Goal: Contribute content: Contribute content

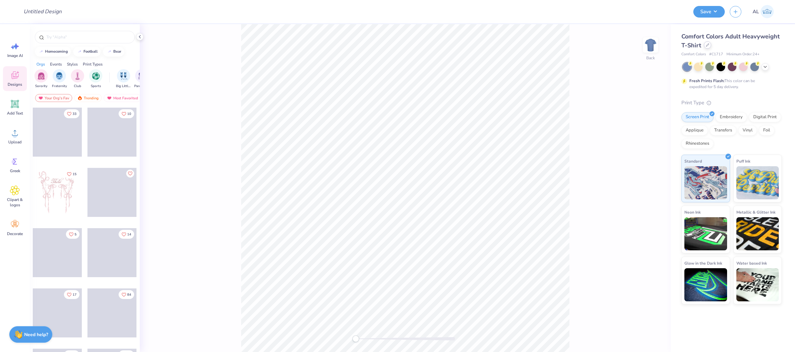
click at [706, 42] on div at bounding box center [707, 44] width 7 height 7
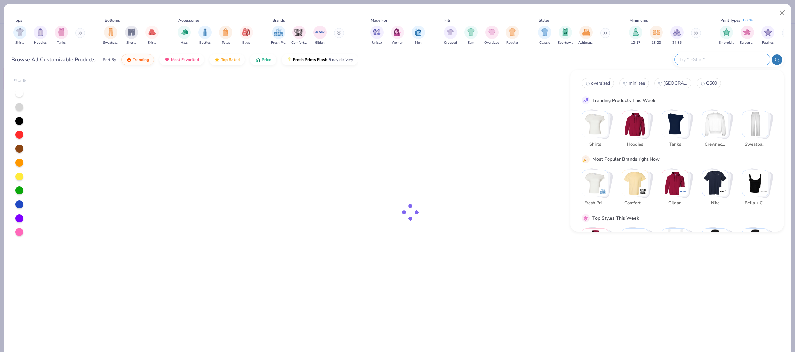
click at [739, 60] on input "text" at bounding box center [721, 60] width 87 height 8
paste input "FPS240553"
type input "FPS240553"
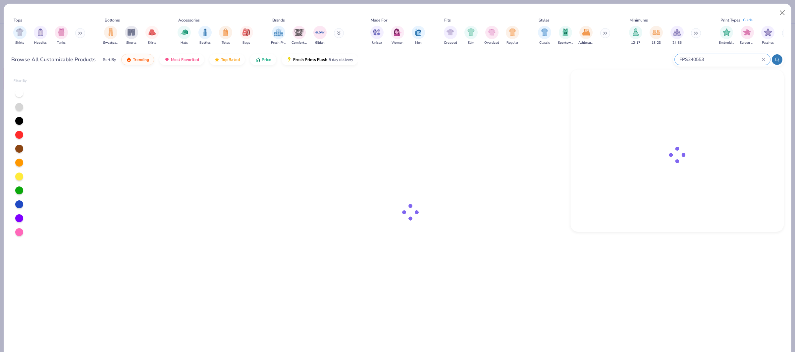
click at [763, 60] on icon at bounding box center [763, 60] width 4 height 4
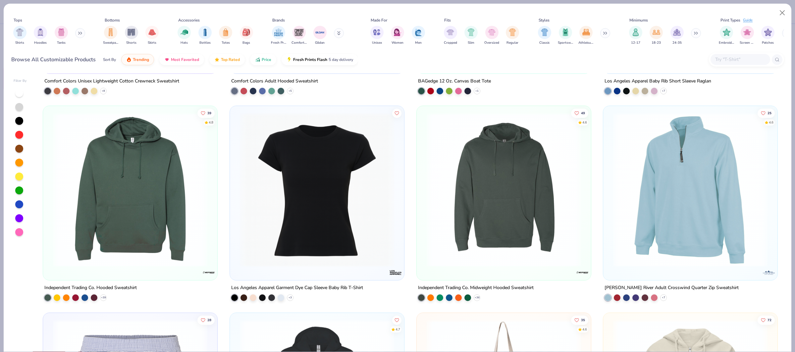
scroll to position [3066, 0]
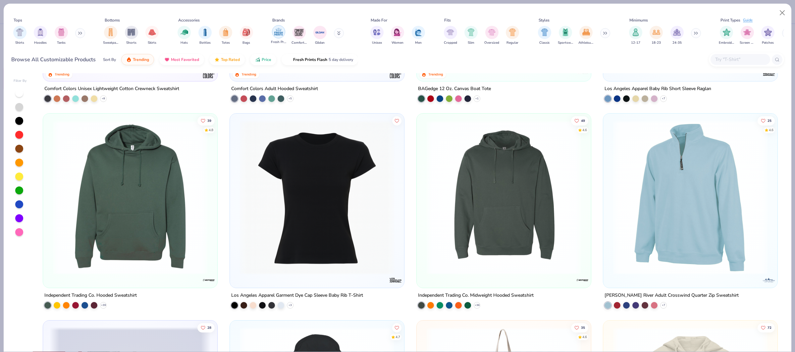
click at [278, 36] on img "filter for Fresh Prints" at bounding box center [278, 32] width 10 height 10
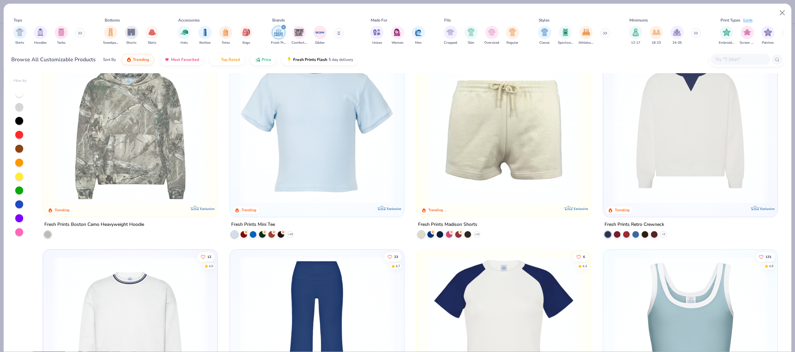
scroll to position [655, 0]
click at [676, 168] on img at bounding box center [690, 126] width 161 height 154
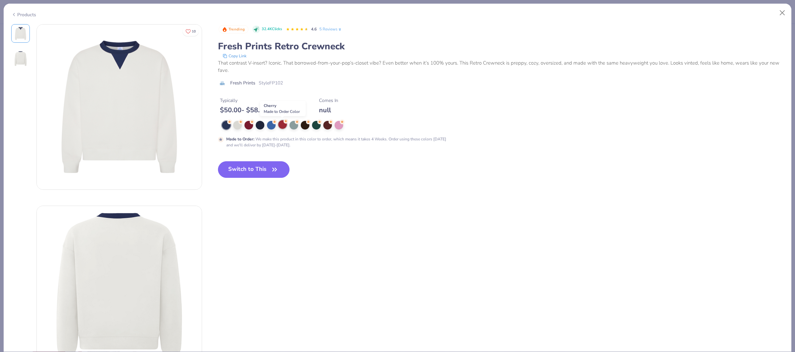
click at [280, 126] on div at bounding box center [282, 124] width 9 height 9
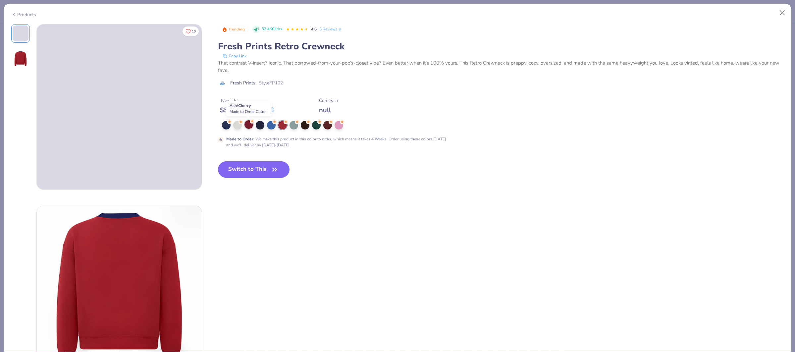
click at [250, 127] on div at bounding box center [248, 124] width 9 height 9
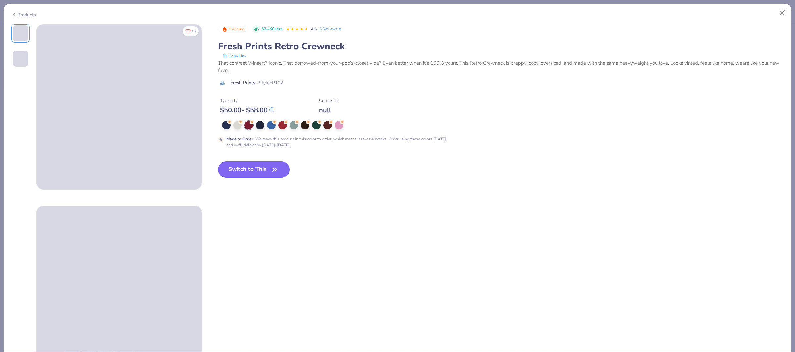
click at [247, 167] on button "Switch to This" at bounding box center [254, 169] width 72 height 17
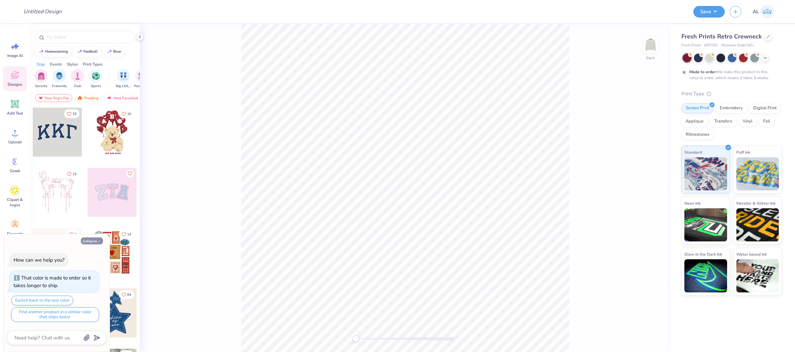
click at [94, 240] on button "Collapse" at bounding box center [92, 240] width 22 height 7
type textarea "x"
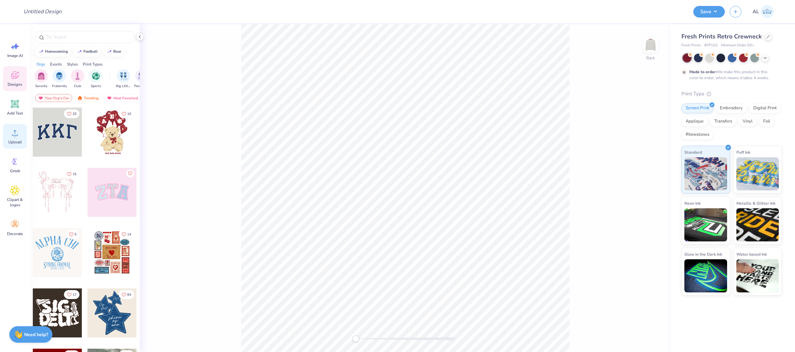
click at [17, 137] on icon at bounding box center [15, 133] width 10 height 10
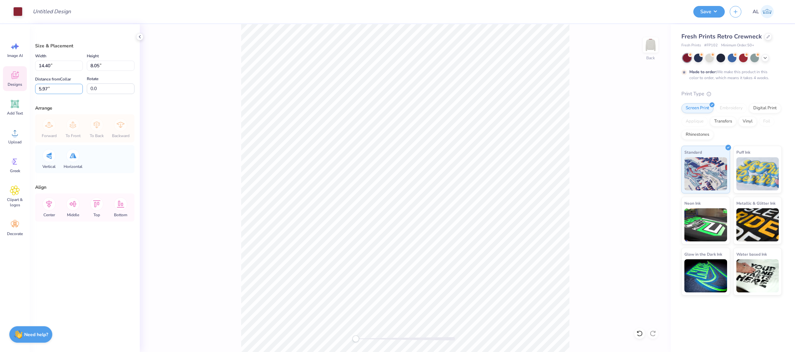
drag, startPoint x: 56, startPoint y: 88, endPoint x: 5, endPoint y: 87, distance: 51.3
click at [5, 87] on div "Art colors Design Title Save AL Image AI Designs Add Text Upload Greek Clipart …" at bounding box center [397, 176] width 795 height 352
type input ".5"
click at [51, 204] on icon at bounding box center [48, 203] width 13 height 13
click at [182, 87] on div "Back" at bounding box center [405, 188] width 531 height 328
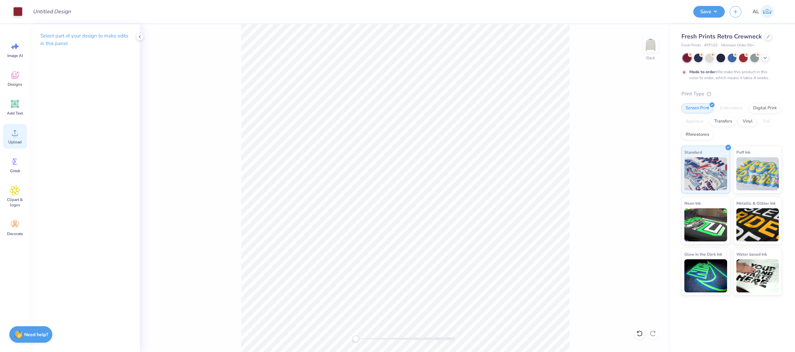
click at [19, 128] on icon at bounding box center [15, 133] width 10 height 10
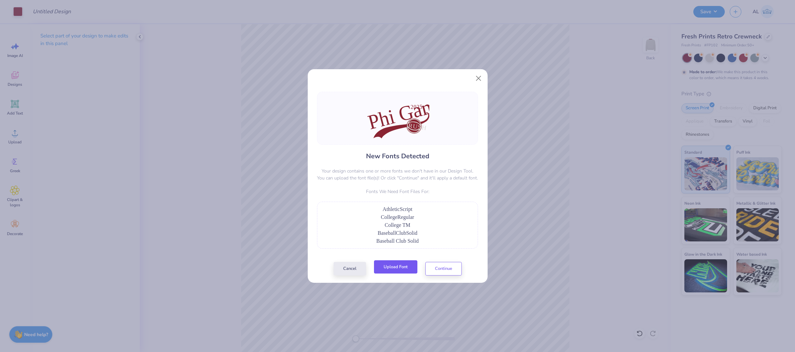
click at [399, 266] on button "Upload Font" at bounding box center [395, 267] width 43 height 14
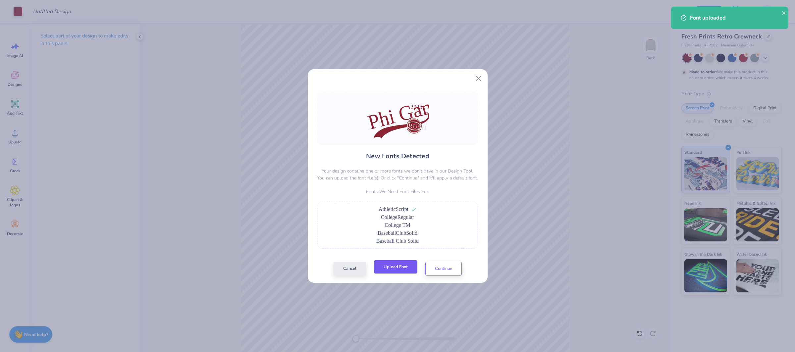
click at [404, 270] on button "Upload Font" at bounding box center [395, 267] width 43 height 14
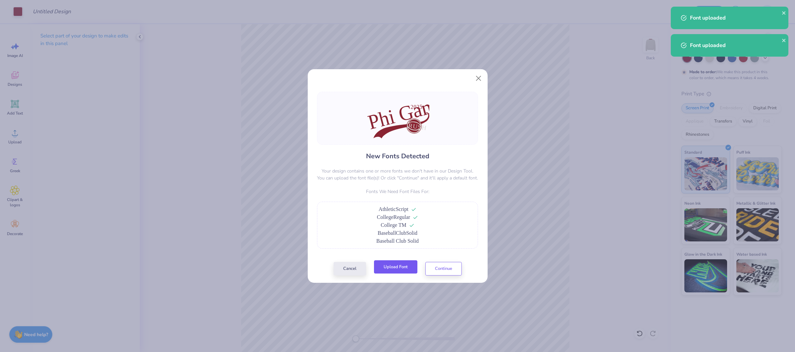
click at [392, 270] on button "Upload Font" at bounding box center [395, 267] width 43 height 14
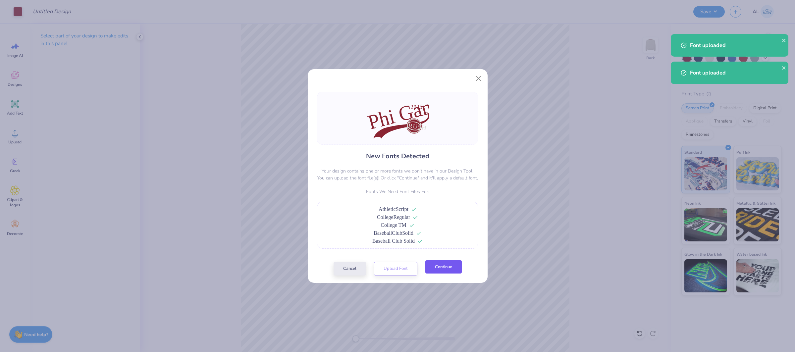
click at [439, 269] on button "Continue" at bounding box center [443, 267] width 36 height 14
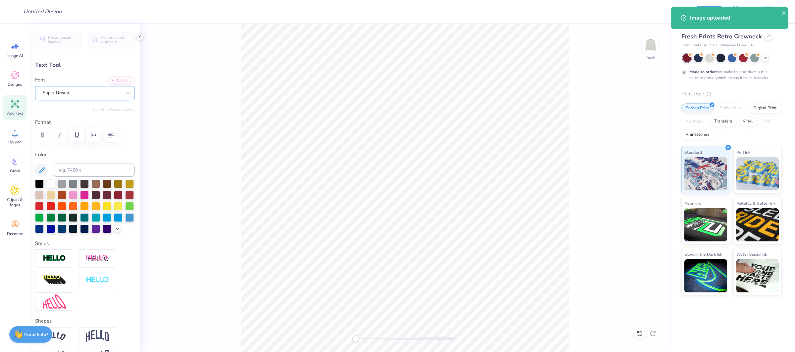
click at [80, 88] on div at bounding box center [82, 92] width 79 height 9
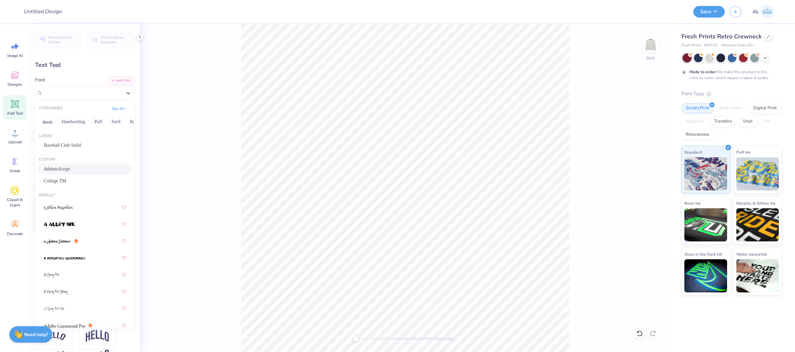
click at [81, 172] on div "AthleticScript" at bounding box center [85, 169] width 82 height 7
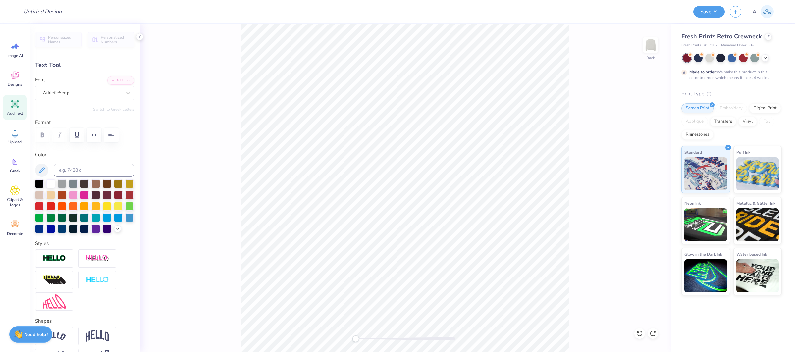
type input "11.58"
type input "4.94"
type input "7.53"
type input "0.0"
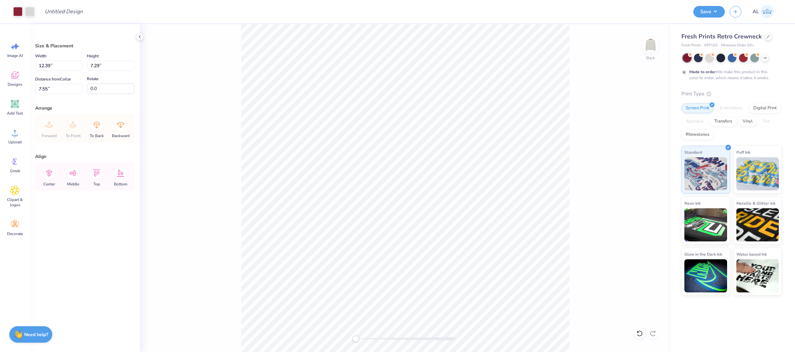
type input "12.39"
type input "7.29"
type input "7.55"
type input "14.40"
type input "8.05"
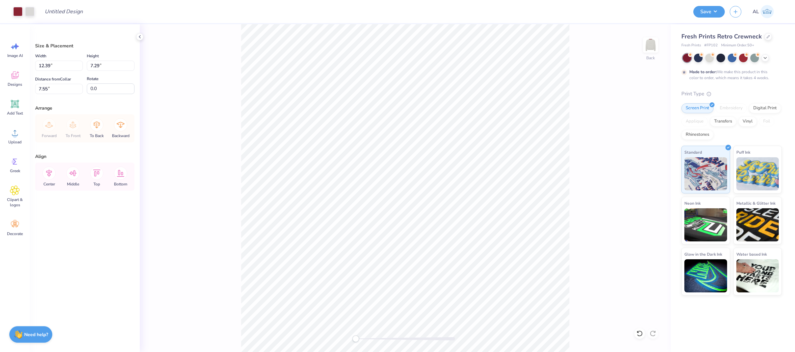
type input "0.50"
drag, startPoint x: 60, startPoint y: 65, endPoint x: -9, endPoint y: 63, distance: 69.6
click at [0, 63] on html "Art colors Design Title Save AL Image AI Designs Add Text Upload Greek Clipart …" at bounding box center [397, 176] width 795 height 352
type input "14.00"
type input "7.83"
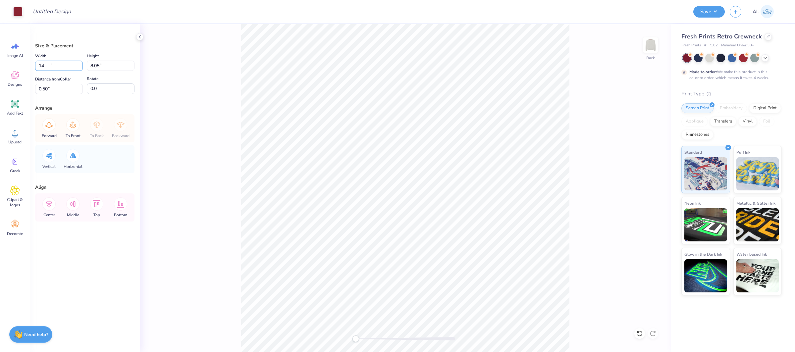
type input "0.61"
click at [98, 206] on icon at bounding box center [96, 203] width 13 height 13
click at [49, 205] on icon at bounding box center [49, 204] width 6 height 8
type input "12.02"
type input "5.59"
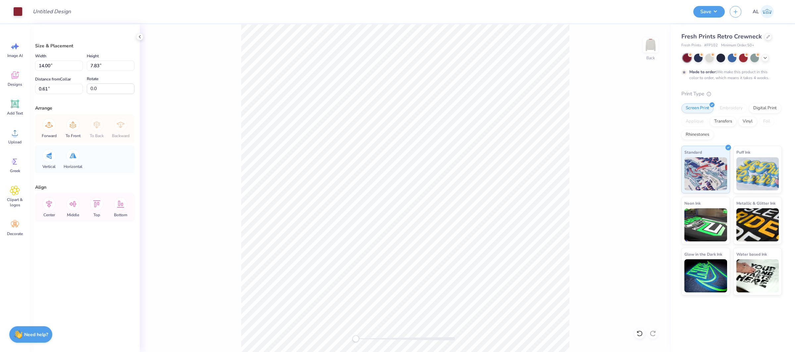
type input "9.25"
drag, startPoint x: 57, startPoint y: 65, endPoint x: -3, endPoint y: 63, distance: 59.6
click at [0, 63] on html "Art colors Design Title Save AL Image AI Designs Add Text Upload Greek Clipart …" at bounding box center [397, 176] width 795 height 352
type input "14.00"
type input "14.14"
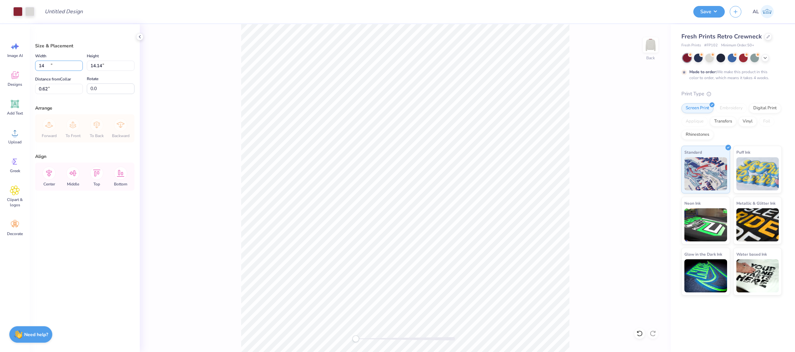
type input "0.62"
type input "12.42"
type input "7.33"
type input "8.33"
drag, startPoint x: 23, startPoint y: 65, endPoint x: -17, endPoint y: 65, distance: 40.1
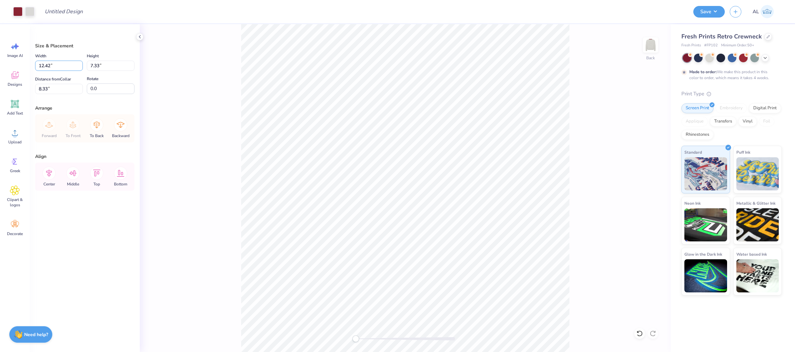
click at [0, 65] on html "Art colors Design Title Save AL Image AI Designs Add Text Upload Greek Clipart …" at bounding box center [397, 176] width 795 height 352
type input "14.00"
type input "8.26"
type input "7.72"
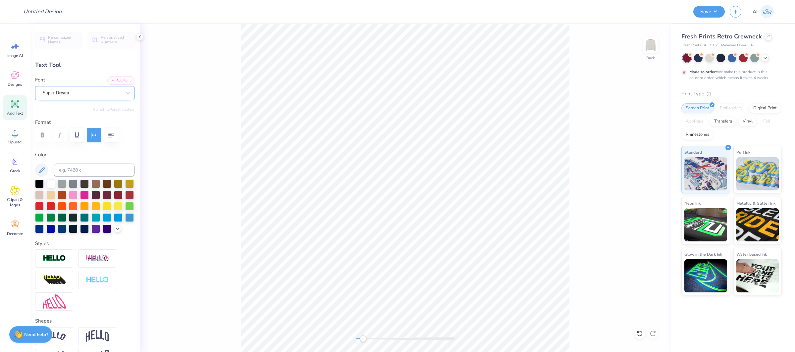
click at [94, 96] on div "Super Dream" at bounding box center [82, 93] width 80 height 10
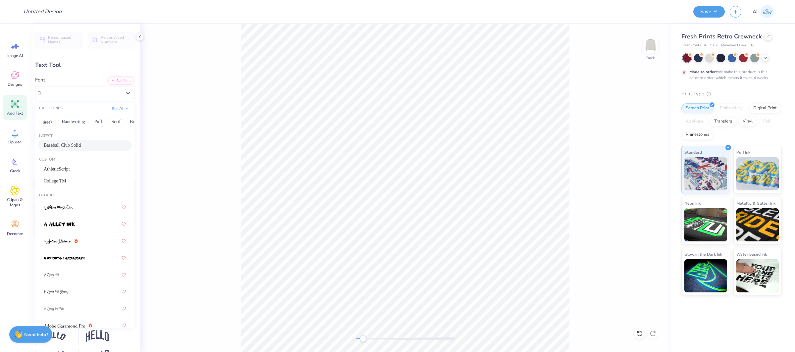
click at [81, 142] on span "Baseball Club Solid" at bounding box center [62, 145] width 37 height 7
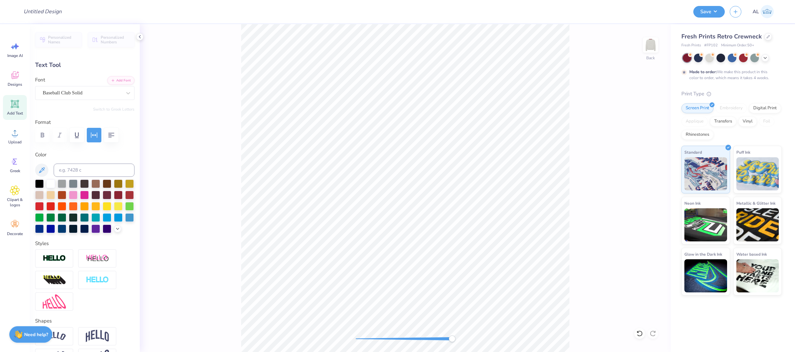
type input "2.84"
type input "1.02"
type input "0.50"
type input "1.01"
type input "0.0"
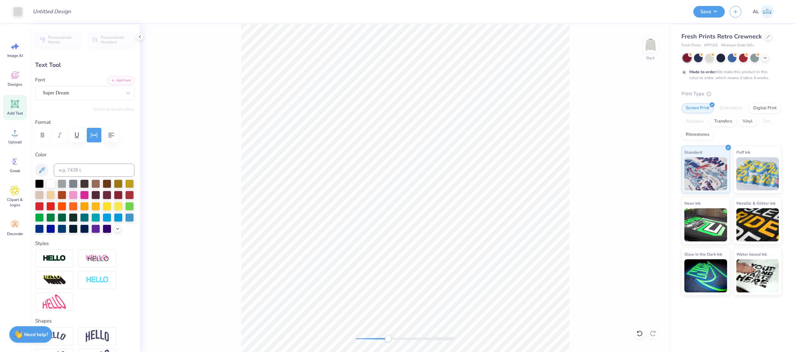
type input "4.22"
type input "1.51"
type input "12.33"
type input "8.4"
click at [71, 92] on div "Super Dream" at bounding box center [82, 93] width 80 height 10
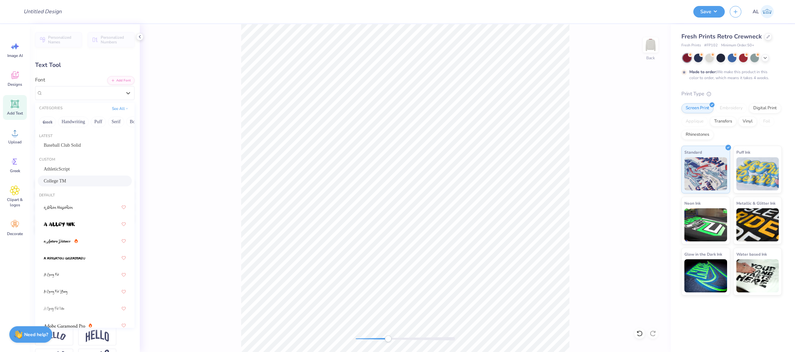
click at [71, 177] on div "College TM" at bounding box center [85, 180] width 82 height 7
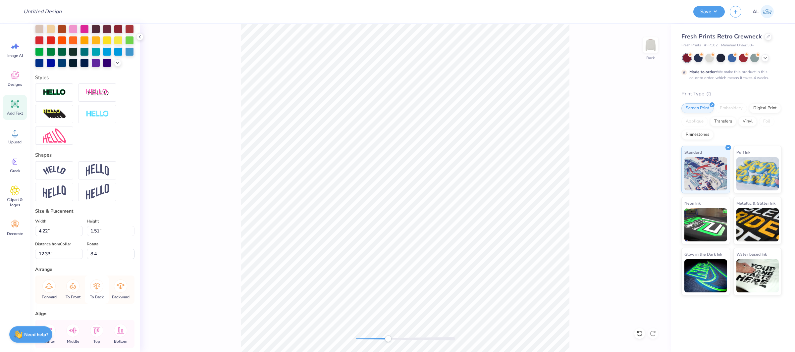
scroll to position [195, 0]
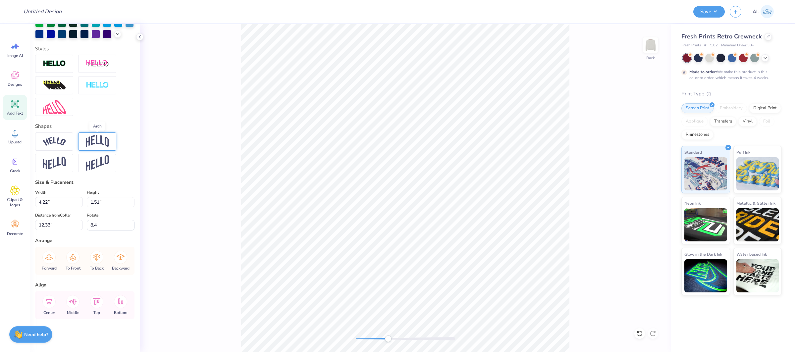
click at [101, 142] on img at bounding box center [97, 141] width 23 height 13
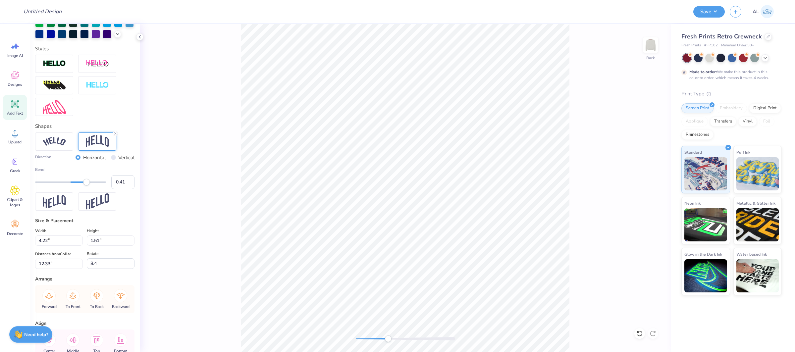
type input "0.40"
drag, startPoint x: 89, startPoint y: 182, endPoint x: 85, endPoint y: 182, distance: 4.0
click at [85, 182] on div "Accessibility label" at bounding box center [84, 182] width 7 height 7
type input "0.34"
click at [82, 183] on div "Accessibility label" at bounding box center [82, 182] width 7 height 7
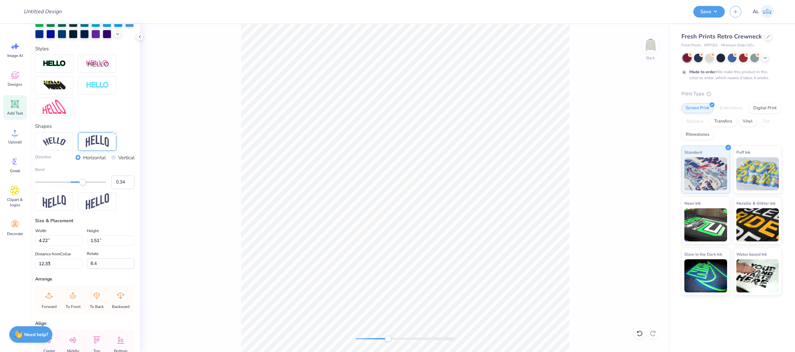
type input "2.67"
type input "1.43"
type input "4.70"
type input "0.30"
click at [81, 182] on div "Accessibility label" at bounding box center [81, 182] width 7 height 7
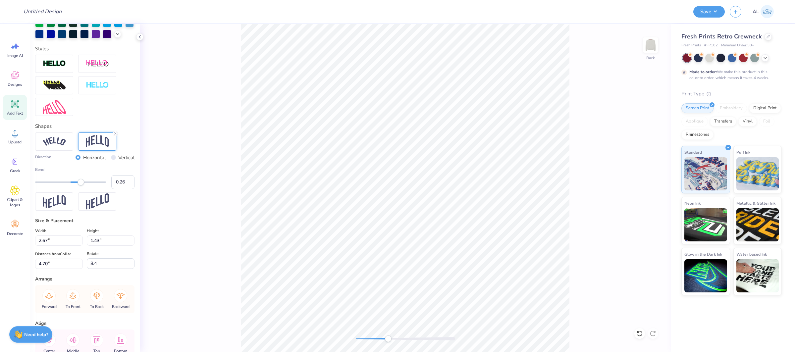
type input "0.25"
click at [79, 182] on div "Accessibility label" at bounding box center [79, 182] width 7 height 7
type input "0.23"
click at [79, 181] on div "Accessibility label" at bounding box center [78, 182] width 7 height 7
type input "0.21"
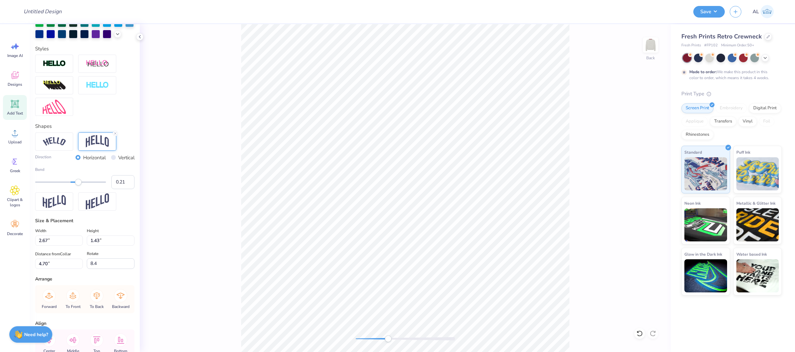
click at [78, 182] on div "Accessibility label" at bounding box center [78, 182] width 7 height 7
type input "0.17"
click at [76, 182] on div "Accessibility label" at bounding box center [76, 182] width 7 height 7
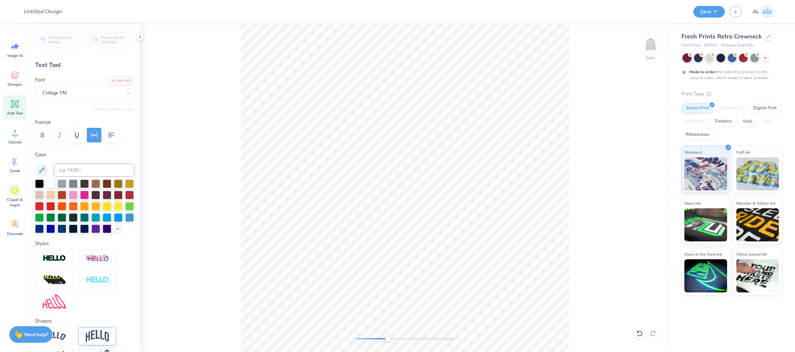
type input "2.68"
type input "0.0"
type input "13.05"
type input "5.57"
type input "8.61"
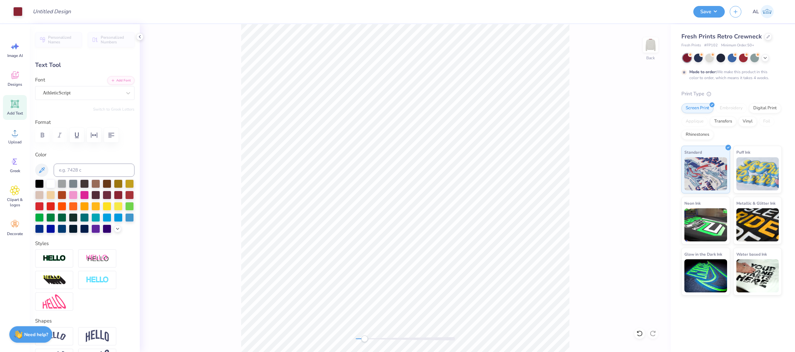
type input "-14.7"
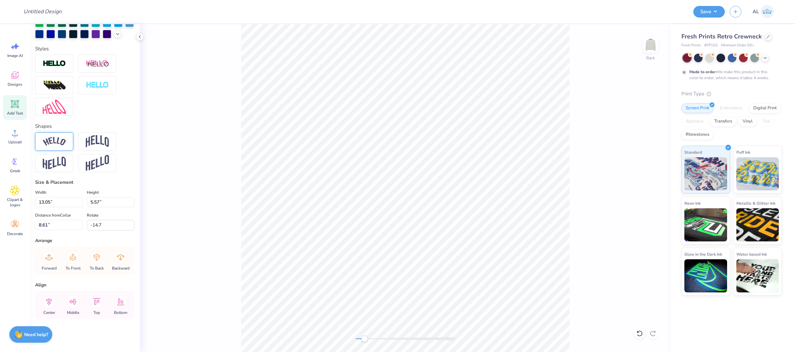
click at [58, 141] on img at bounding box center [54, 141] width 23 height 9
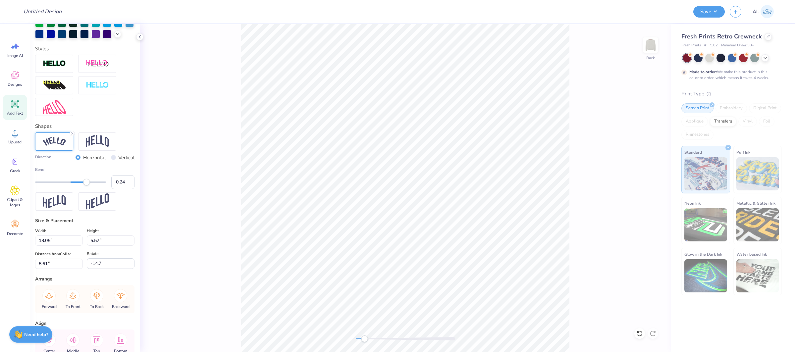
type input "0.23"
drag, startPoint x: 88, startPoint y: 182, endPoint x: 78, endPoint y: 181, distance: 9.6
click at [83, 181] on div "Accessibility label" at bounding box center [86, 182] width 7 height 7
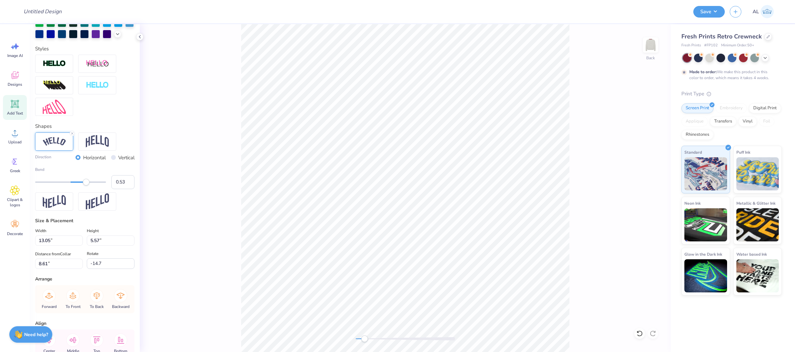
type input "0.54"
drag, startPoint x: 86, startPoint y: 182, endPoint x: 90, endPoint y: 181, distance: 3.7
click at [90, 181] on div at bounding box center [70, 181] width 71 height 1
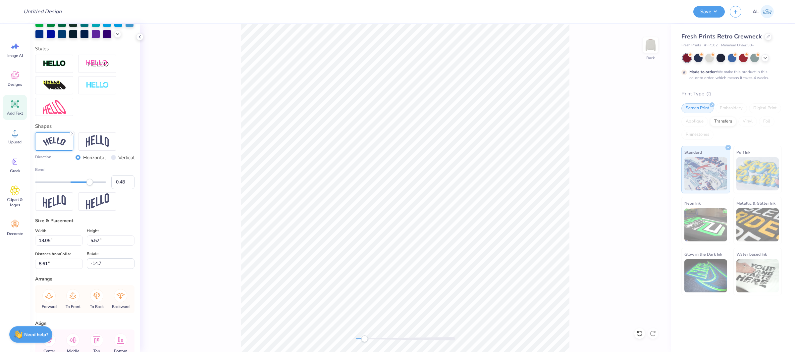
type input "0.47"
click at [87, 182] on div "Accessibility label" at bounding box center [87, 182] width 7 height 7
type input "0.40"
click at [85, 182] on div "Accessibility label" at bounding box center [85, 182] width 7 height 7
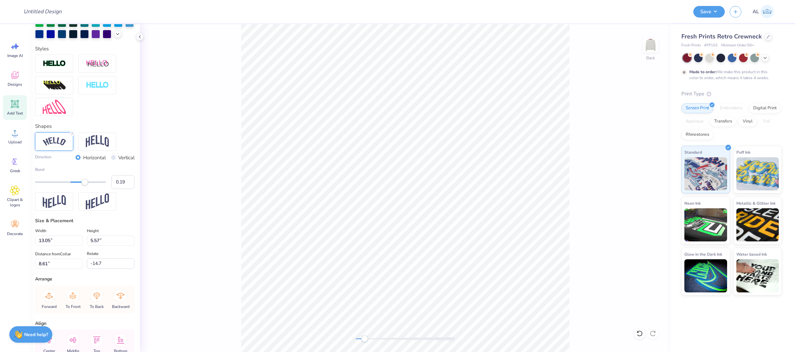
type input "0.18"
click at [77, 182] on div "Accessibility label" at bounding box center [77, 182] width 7 height 7
type input "0.20"
click at [77, 181] on div "Accessibility label" at bounding box center [77, 182] width 7 height 7
type input "0.24"
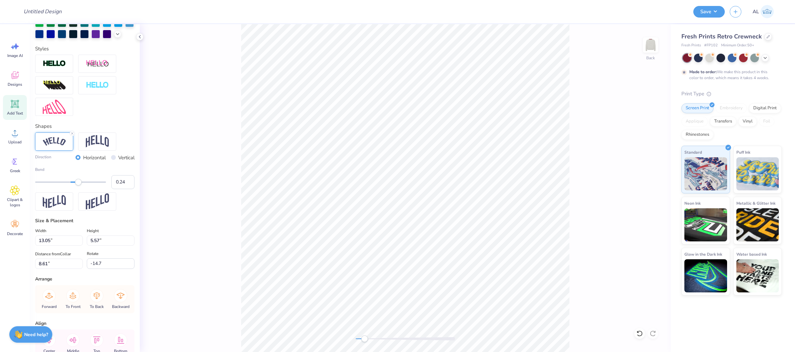
click at [79, 181] on div "Accessibility label" at bounding box center [78, 182] width 7 height 7
type input "0.33"
click at [82, 182] on div "Accessibility label" at bounding box center [81, 182] width 7 height 7
type input "14.62"
type input "6.46"
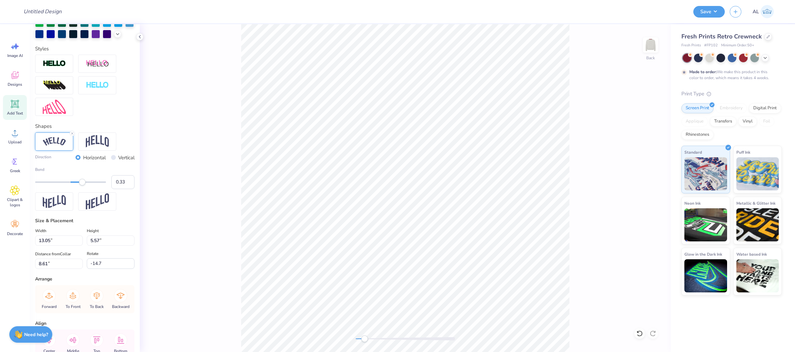
type input "0.54"
type input "13.89"
type input "6.14"
type input "0.67"
type input "0.0"
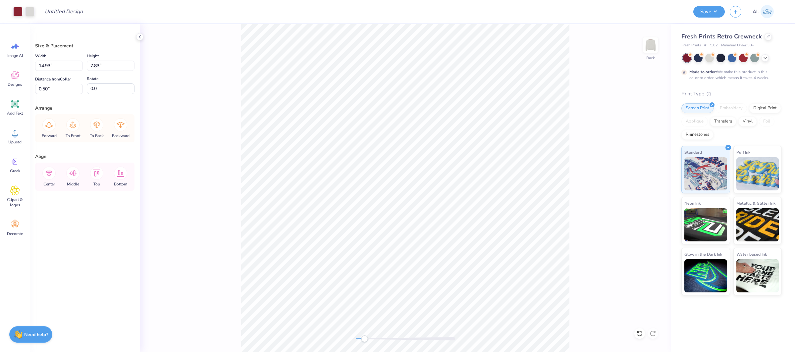
type input "1.64"
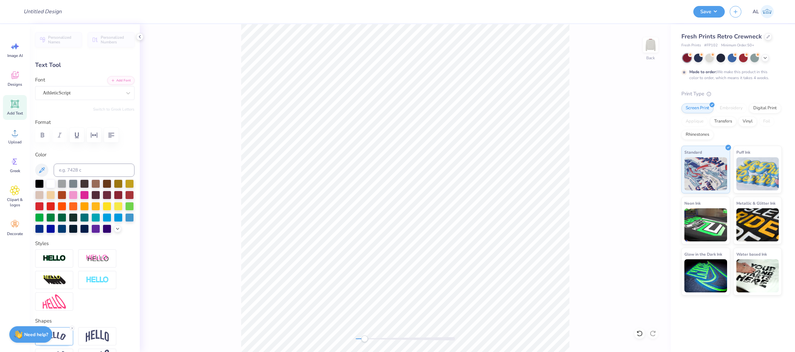
type input "13.56"
type input "5.99"
type input "1.62"
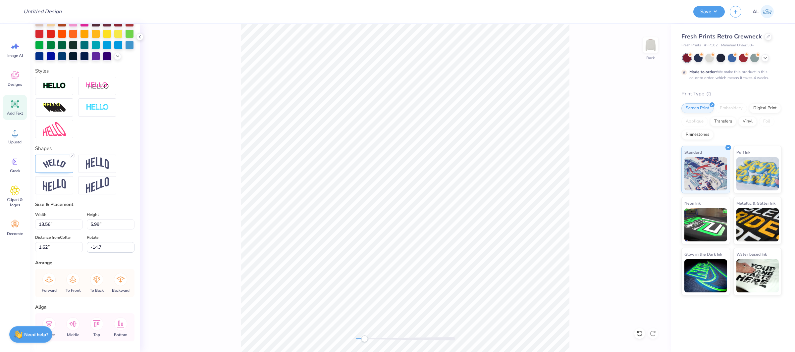
scroll to position [191, 0]
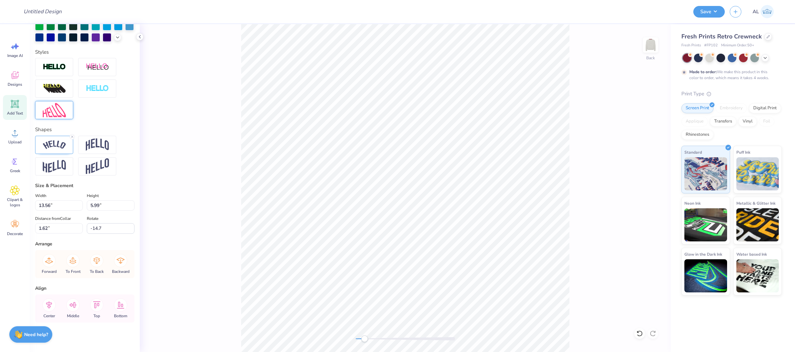
click at [64, 116] on img at bounding box center [54, 110] width 23 height 14
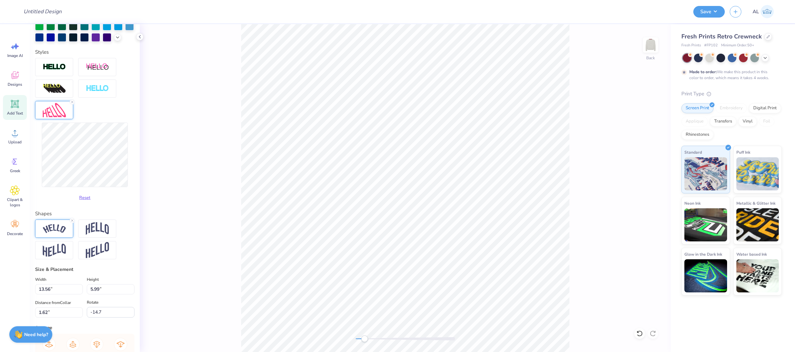
click at [56, 233] on div at bounding box center [54, 229] width 38 height 18
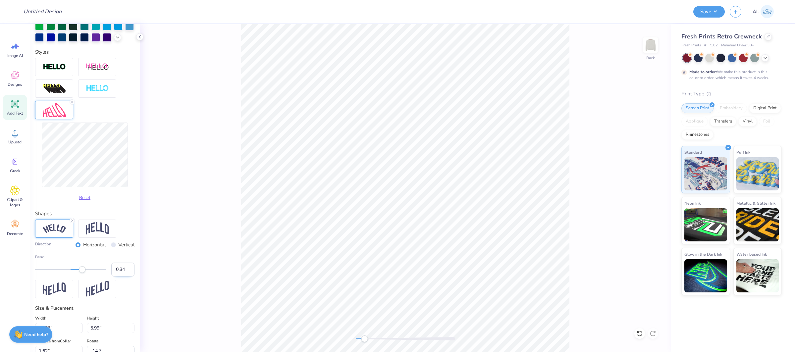
type input "0.34"
click at [130, 267] on input "0.34" at bounding box center [122, 270] width 23 height 14
type input "-13.6"
click at [130, 272] on input "0.33" at bounding box center [122, 270] width 23 height 14
type input "0.32"
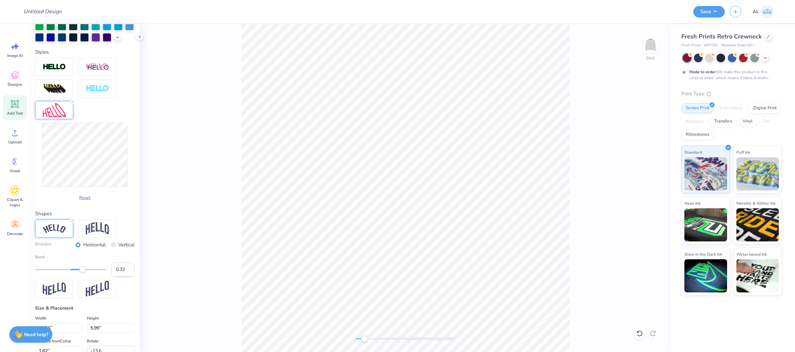
click at [130, 272] on input "0.32" at bounding box center [122, 270] width 23 height 14
type input "13.21"
type input "5.91"
type input "1.90"
type input "0.0"
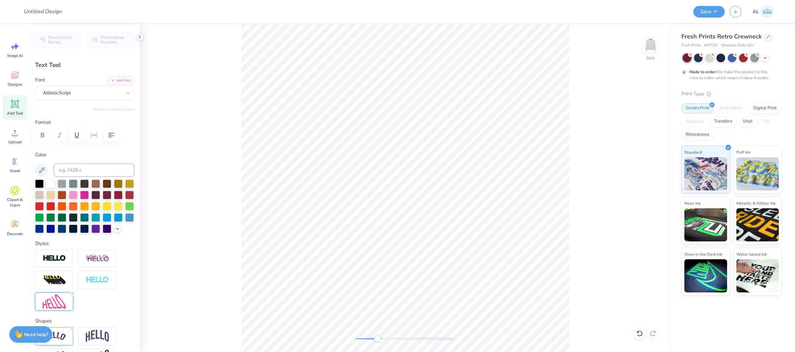
click at [64, 303] on img at bounding box center [54, 301] width 23 height 14
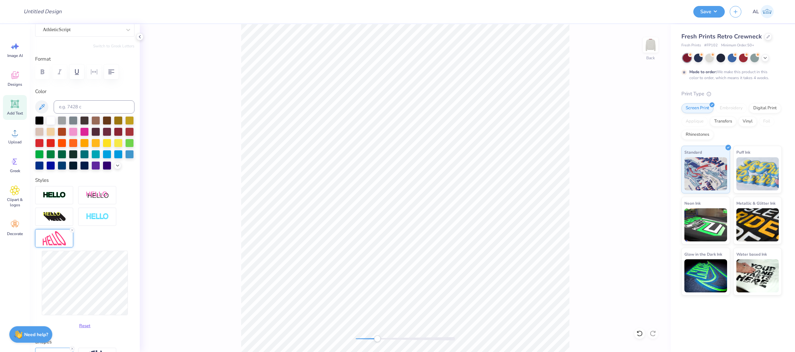
scroll to position [96, 0]
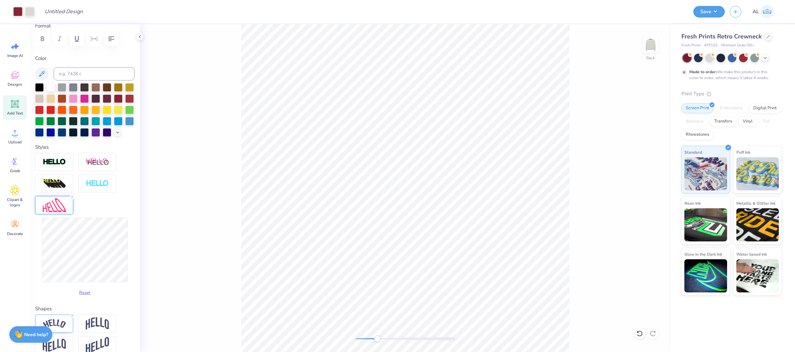
type input "0.0"
click at [335, 337] on div "Back" at bounding box center [405, 188] width 531 height 328
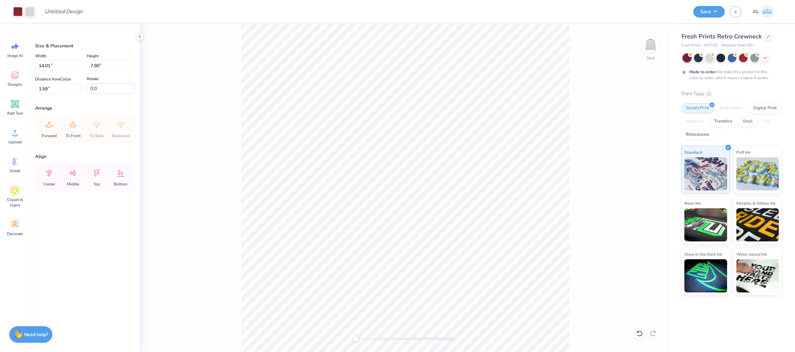
type input "14.00"
type input "7.83"
type input "1.64"
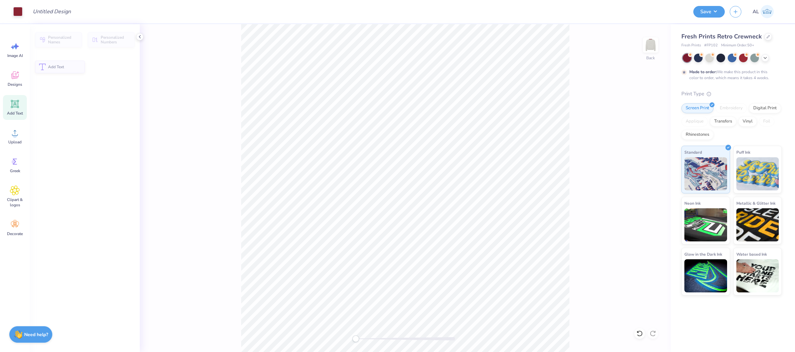
drag, startPoint x: 378, startPoint y: 337, endPoint x: 662, endPoint y: 130, distance: 351.6
click at [662, 130] on div "Back" at bounding box center [405, 188] width 531 height 328
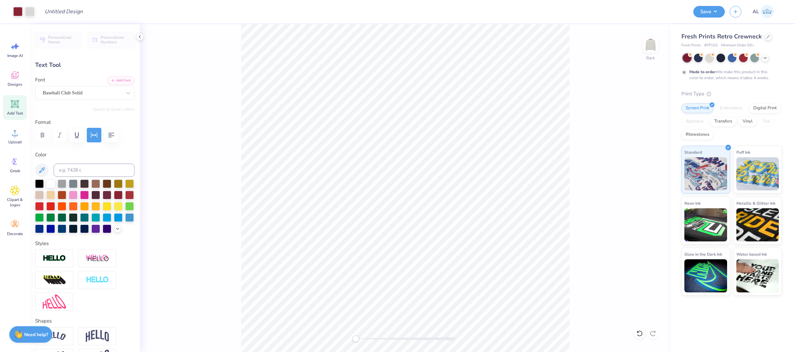
type input "1.64"
type input "0.0"
type input "13.08"
type input "6.29"
type input "1.59"
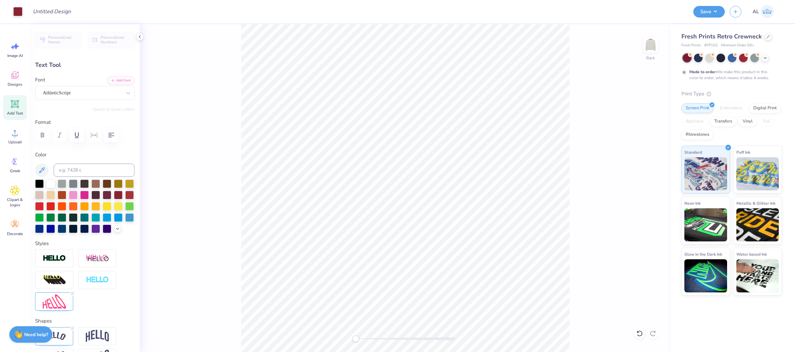
click at [146, 160] on div "Back" at bounding box center [405, 188] width 531 height 328
type input "0.0"
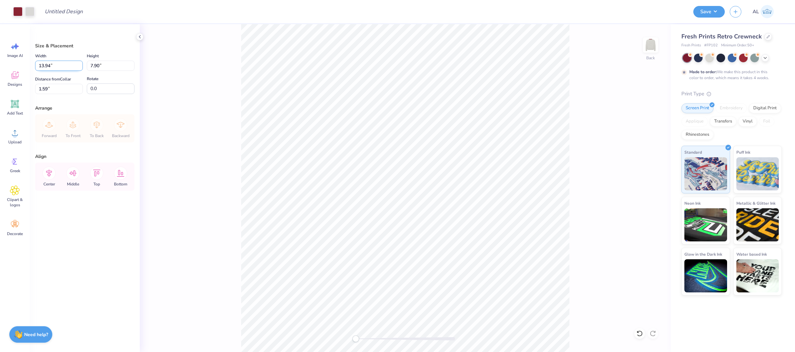
click at [47, 65] on input "13.94" at bounding box center [59, 66] width 48 height 10
type input "12.00"
type input "6.80"
click at [96, 173] on icon at bounding box center [96, 173] width 13 height 13
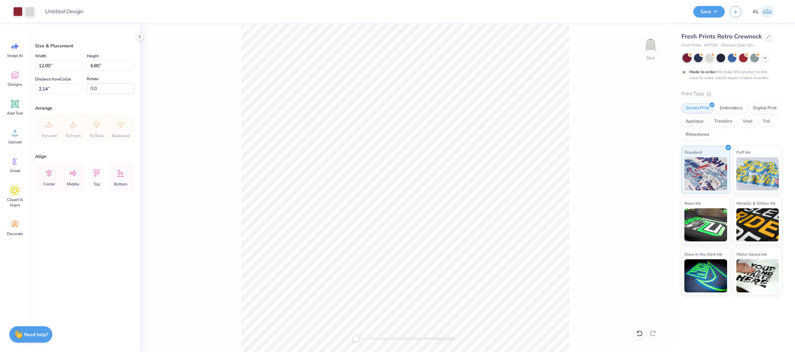
type input "0.50"
click at [52, 175] on icon at bounding box center [48, 173] width 13 height 13
drag, startPoint x: 48, startPoint y: 65, endPoint x: 110, endPoint y: 64, distance: 62.6
click at [48, 65] on input "12.00" at bounding box center [59, 66] width 48 height 10
type input "12.50"
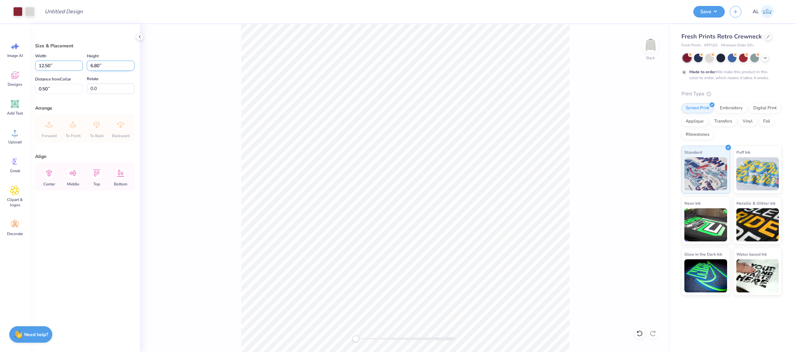
type input "7.08"
drag, startPoint x: 59, startPoint y: 91, endPoint x: 19, endPoint y: 90, distance: 40.4
click at [19, 90] on div "Art colors Design Title Save AL Image AI Designs Add Text Upload Greek Clipart …" at bounding box center [397, 176] width 795 height 352
type input "1.00"
drag, startPoint x: 50, startPoint y: 176, endPoint x: 77, endPoint y: 179, distance: 27.3
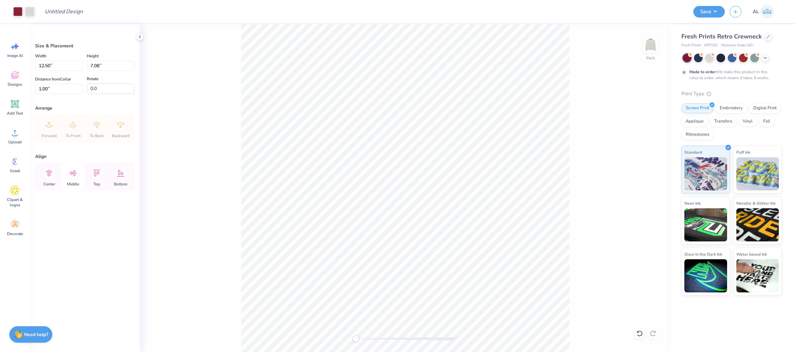
click at [50, 176] on icon at bounding box center [48, 173] width 13 height 13
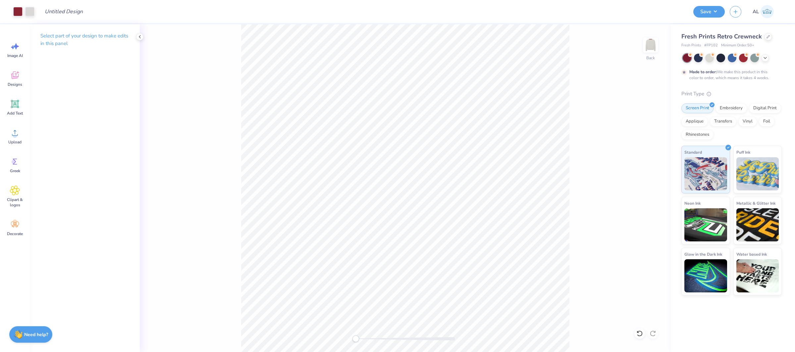
click at [708, 17] on div "Save AL" at bounding box center [741, 11] width 97 height 23
click at [709, 13] on button "Save" at bounding box center [708, 11] width 31 height 12
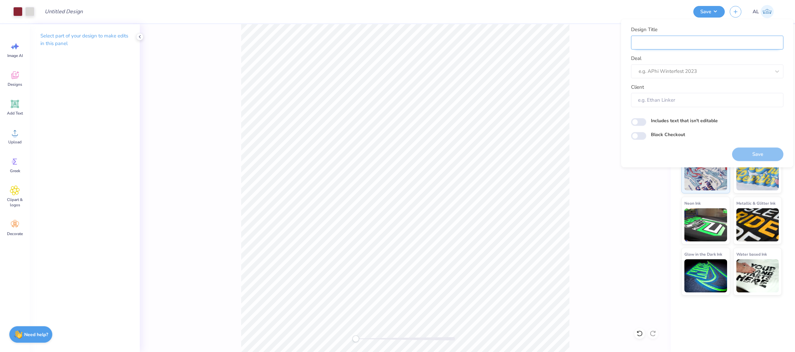
click at [698, 41] on input "Design Title" at bounding box center [707, 42] width 152 height 14
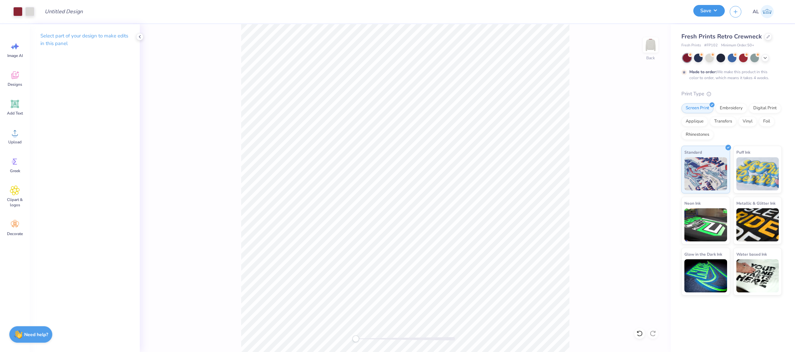
click at [696, 15] on button "Save" at bounding box center [708, 11] width 31 height 12
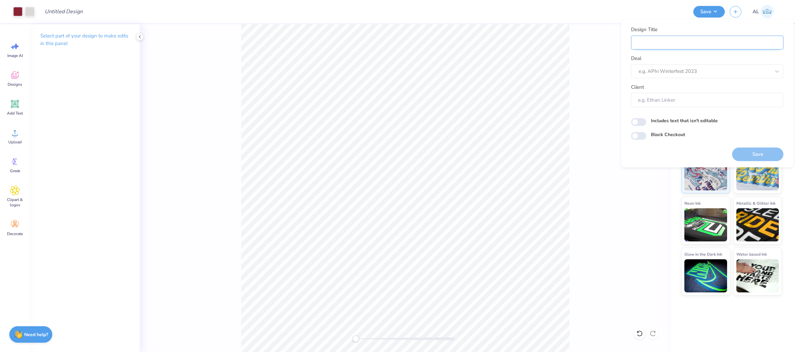
click at [685, 43] on input "Design Title" at bounding box center [707, 42] width 152 height 14
paste input "FPS240553"
type input "FPS240553"
click at [662, 76] on div "e.g. APhi Winterfest 2023" at bounding box center [698, 71] width 120 height 10
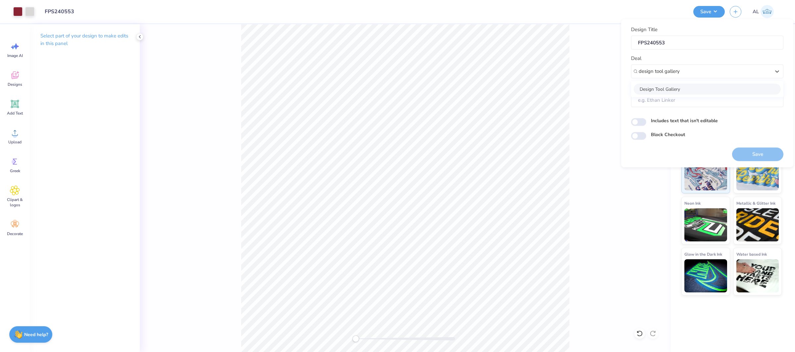
click at [674, 91] on div "Design Tool Gallery" at bounding box center [706, 88] width 147 height 11
type input "design tool gallery"
type input "Design Tool Gallery User"
click at [757, 149] on button "Save" at bounding box center [757, 154] width 51 height 14
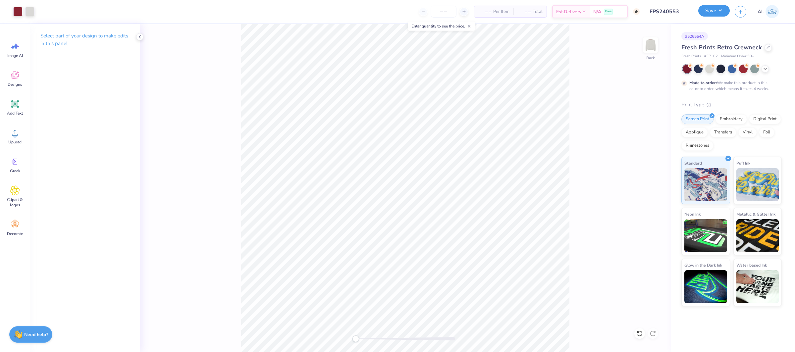
click at [703, 6] on button "Save" at bounding box center [713, 11] width 31 height 12
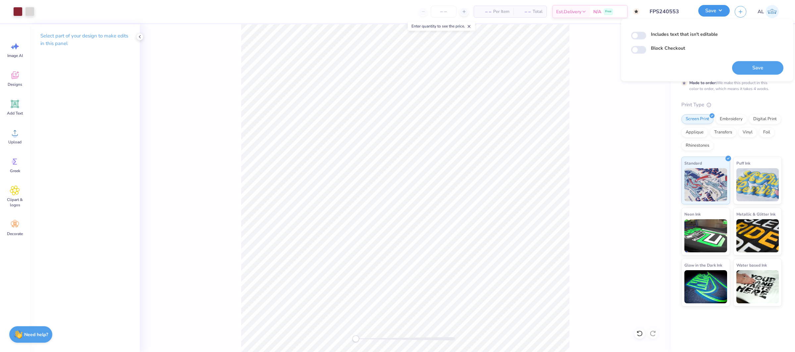
click at [707, 9] on button "Save" at bounding box center [713, 11] width 31 height 12
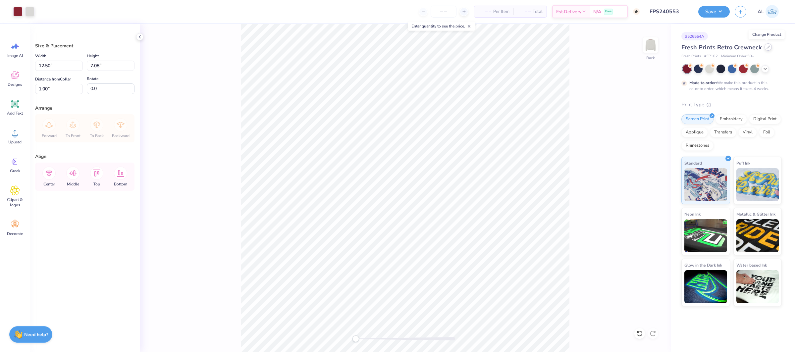
click at [766, 48] on icon at bounding box center [767, 46] width 3 height 3
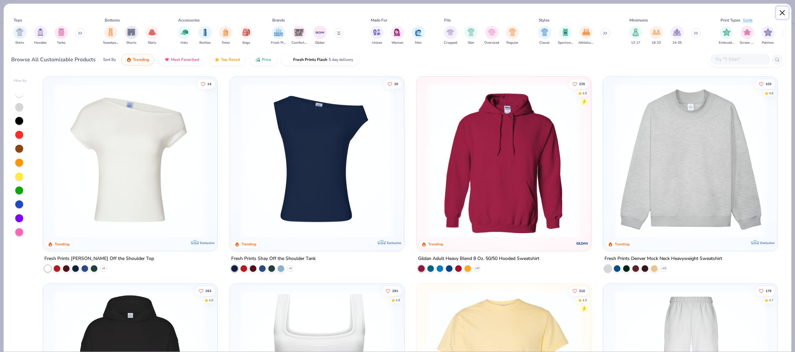
click at [778, 17] on button "Close" at bounding box center [782, 13] width 13 height 13
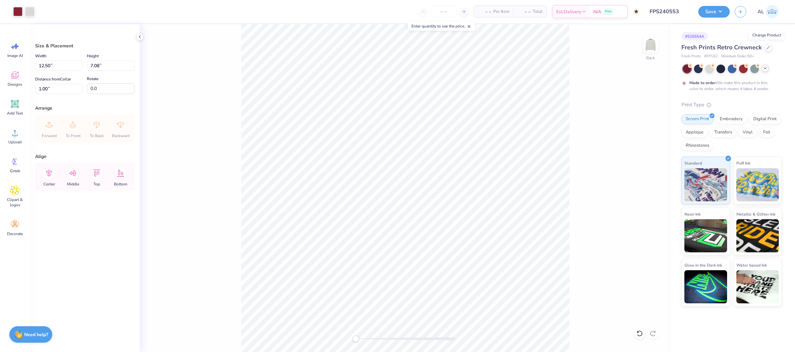
click at [765, 68] on polyline at bounding box center [764, 68] width 3 height 1
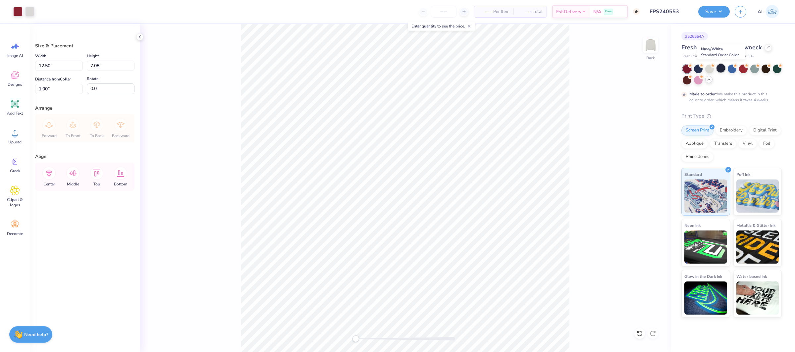
click at [720, 70] on div at bounding box center [720, 68] width 9 height 9
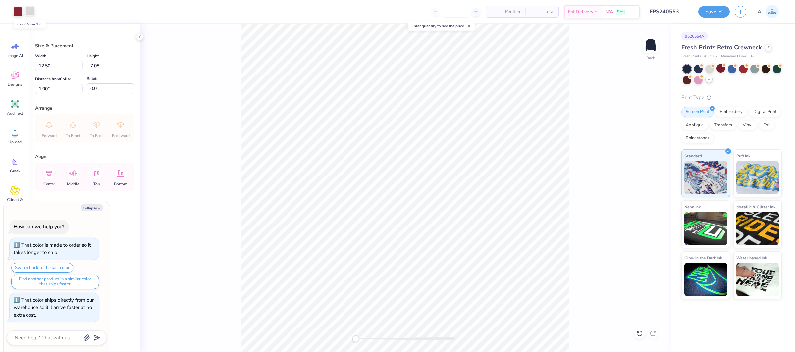
click at [28, 14] on div at bounding box center [29, 10] width 9 height 9
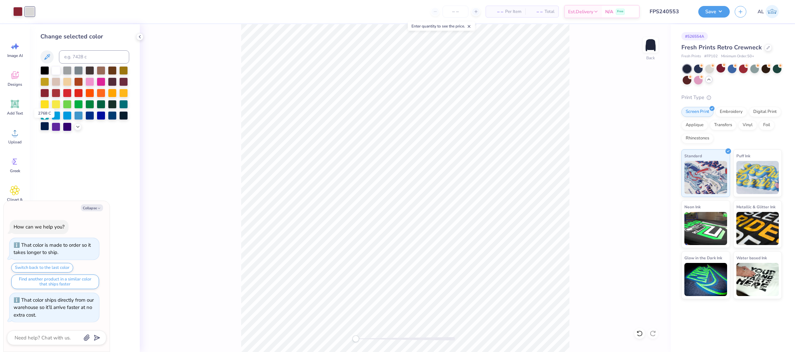
click at [44, 128] on div at bounding box center [44, 126] width 9 height 9
click at [15, 9] on div at bounding box center [17, 10] width 9 height 9
click at [56, 69] on div at bounding box center [56, 70] width 9 height 9
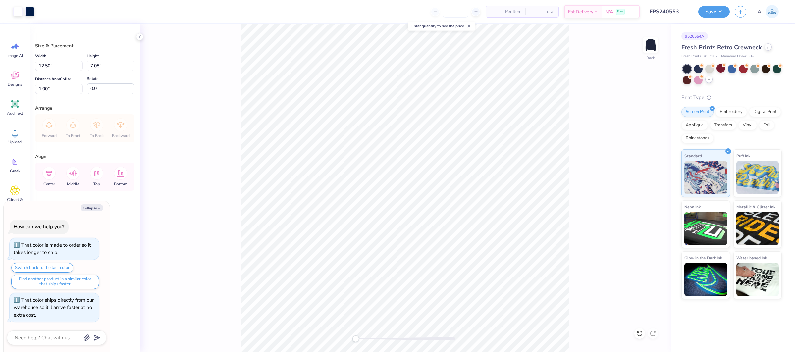
click at [766, 48] on icon at bounding box center [767, 47] width 3 height 3
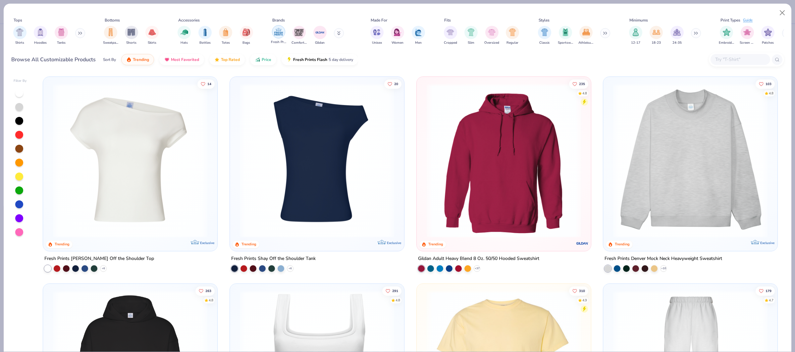
click at [278, 31] on img "filter for Fresh Prints" at bounding box center [278, 32] width 10 height 10
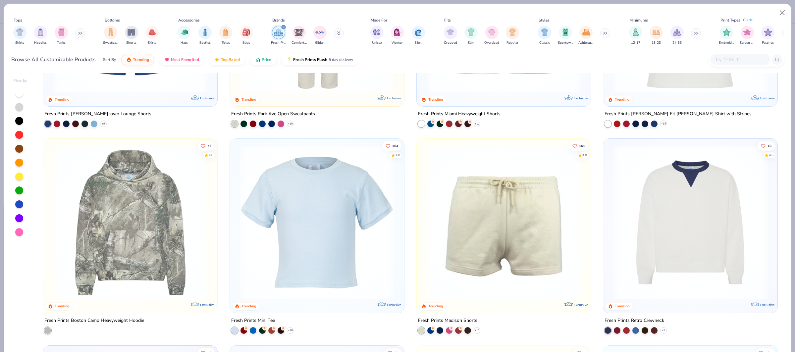
scroll to position [560, 0]
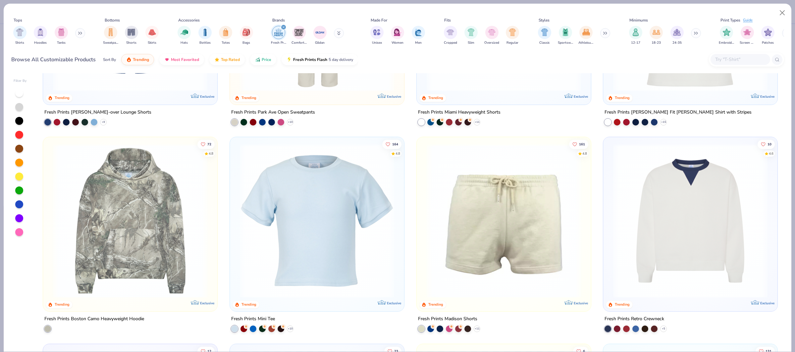
click at [664, 211] on div "291 4.8 Trending Exclusive Fresh Prints Sydney Square Neck Tank Top + 13 179 4.…" at bounding box center [410, 212] width 747 height 279
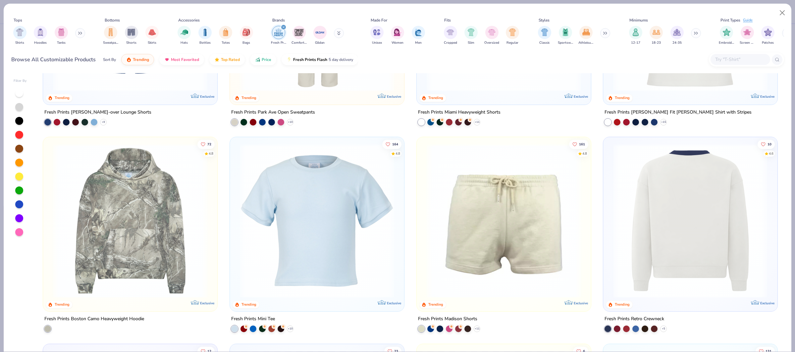
click at [692, 194] on div at bounding box center [690, 221] width 482 height 154
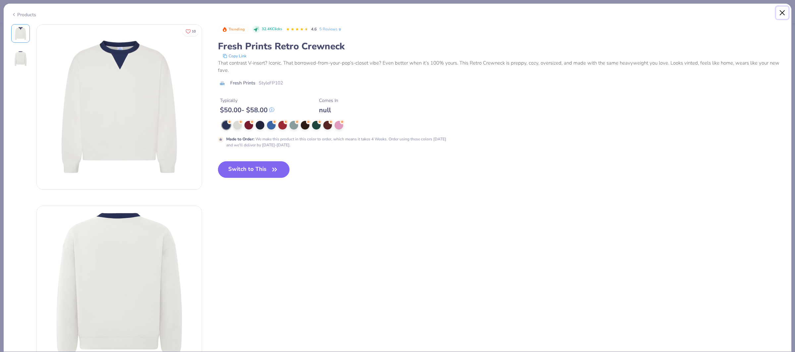
click at [782, 12] on button "Close" at bounding box center [782, 13] width 13 height 13
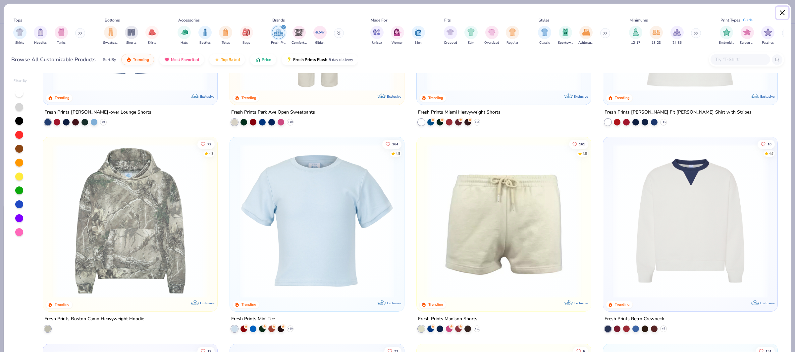
click at [778, 12] on button "Close" at bounding box center [782, 13] width 13 height 13
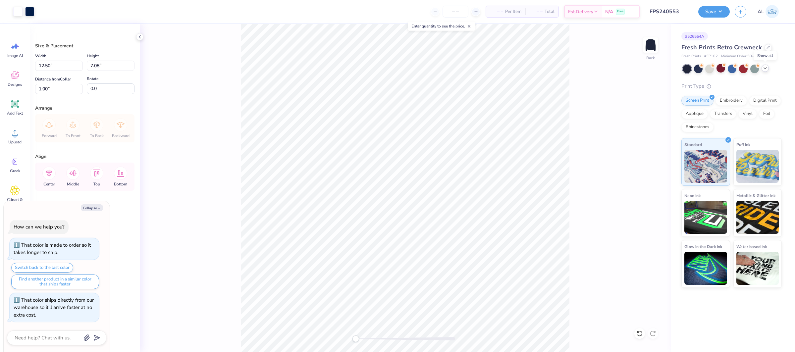
click at [763, 67] on icon at bounding box center [764, 68] width 5 height 5
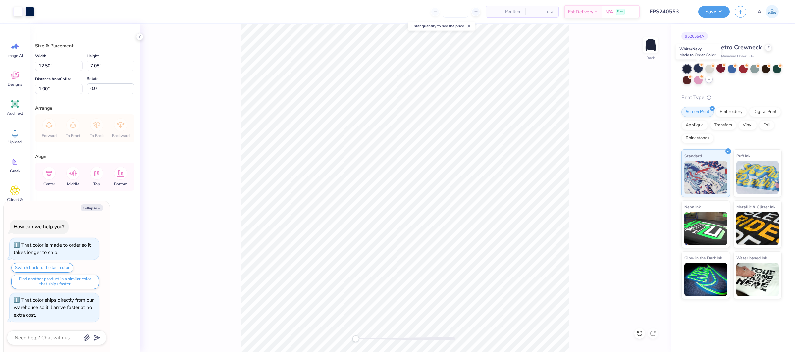
click at [697, 70] on div at bounding box center [698, 68] width 9 height 9
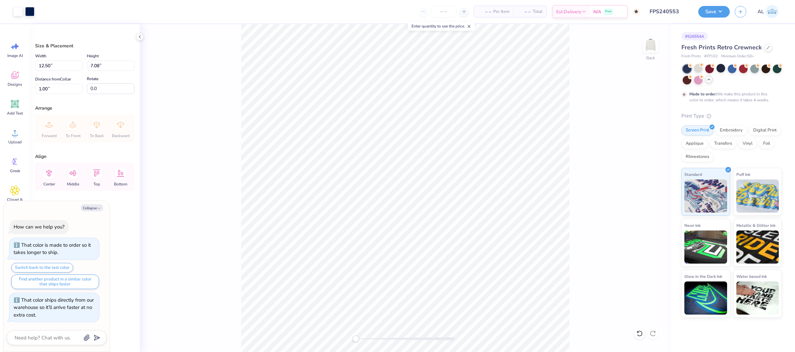
scroll to position [7, 0]
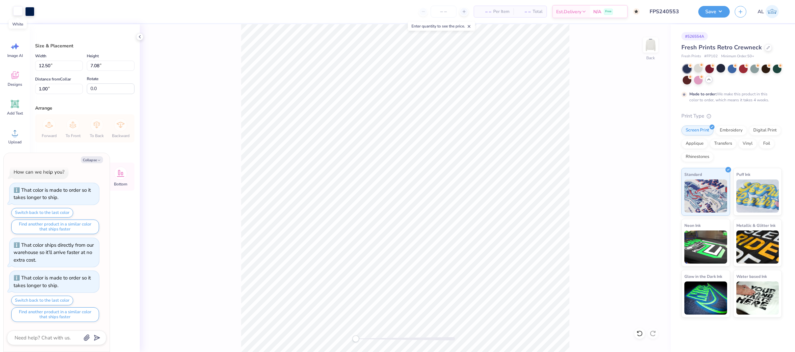
click at [21, 12] on div at bounding box center [17, 10] width 9 height 9
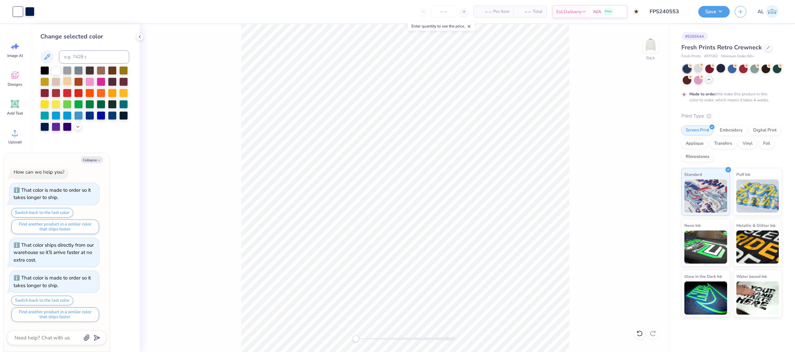
click at [70, 83] on div at bounding box center [67, 81] width 9 height 9
click at [32, 13] on div at bounding box center [29, 10] width 9 height 9
click at [78, 124] on icon at bounding box center [77, 125] width 5 height 5
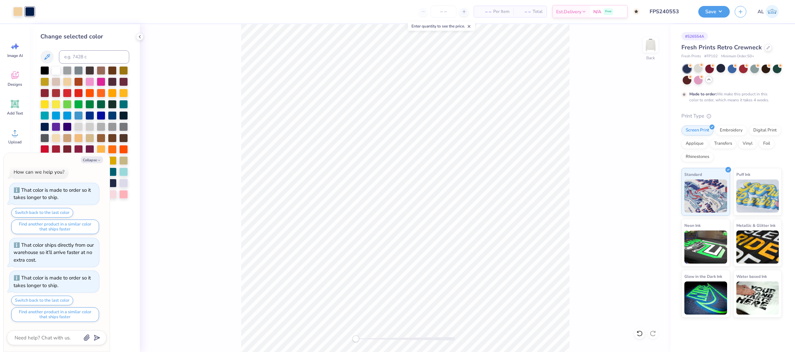
drag, startPoint x: 89, startPoint y: 160, endPoint x: 108, endPoint y: 175, distance: 23.8
click at [89, 160] on button "Collapse" at bounding box center [92, 159] width 22 height 7
type textarea "x"
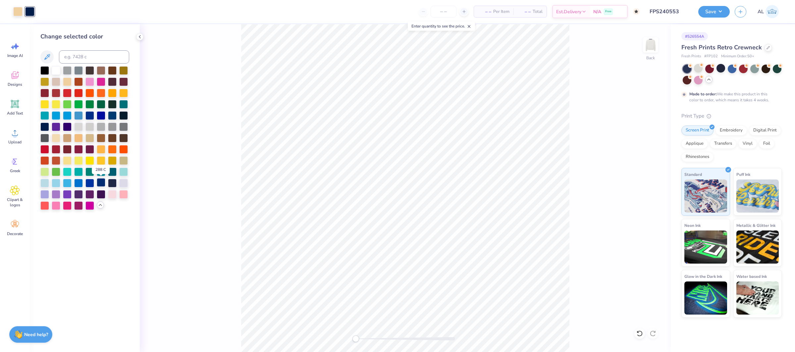
click at [98, 184] on div at bounding box center [101, 182] width 9 height 9
click at [99, 184] on div at bounding box center [101, 182] width 9 height 9
click at [56, 69] on div at bounding box center [56, 70] width 9 height 9
click at [18, 10] on div at bounding box center [17, 10] width 9 height 9
click at [112, 185] on div at bounding box center [112, 182] width 9 height 9
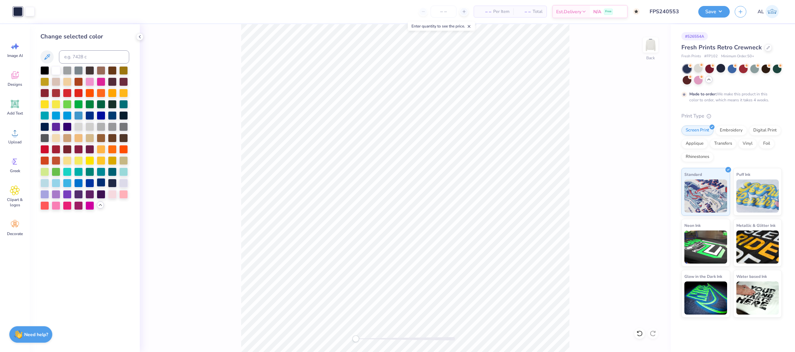
click at [102, 184] on div at bounding box center [101, 182] width 9 height 9
click at [111, 184] on div at bounding box center [112, 182] width 9 height 9
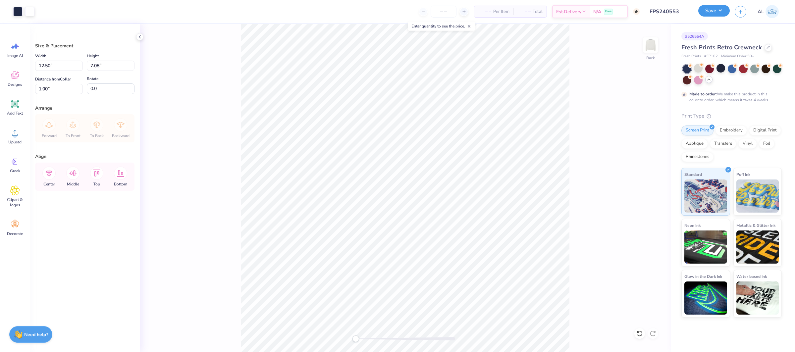
click at [720, 11] on button "Save" at bounding box center [713, 11] width 31 height 12
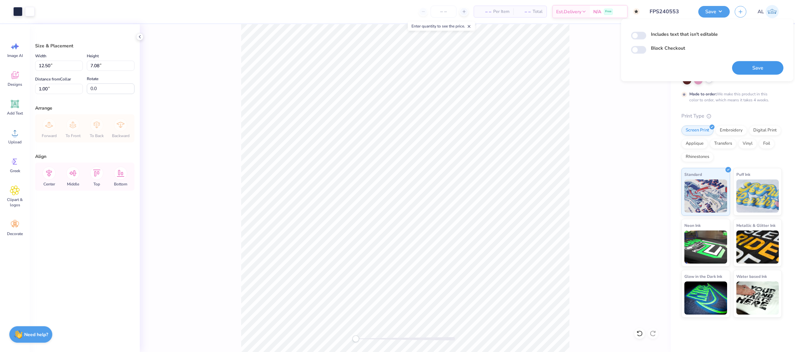
click at [751, 69] on button "Save" at bounding box center [757, 68] width 51 height 14
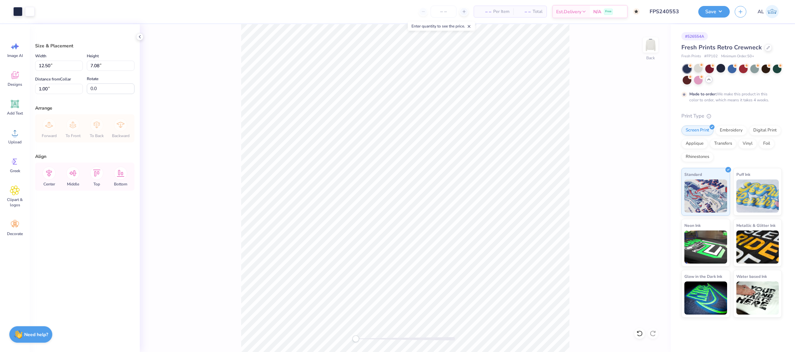
click at [783, 13] on div "Design Saved" at bounding box center [731, 20] width 118 height 30
click at [709, 10] on div "Art colors – – Per Item – – Total Est. Delivery N/A Free Design Title FPS240553…" at bounding box center [397, 176] width 795 height 352
click at [713, 13] on button "Save" at bounding box center [713, 11] width 31 height 12
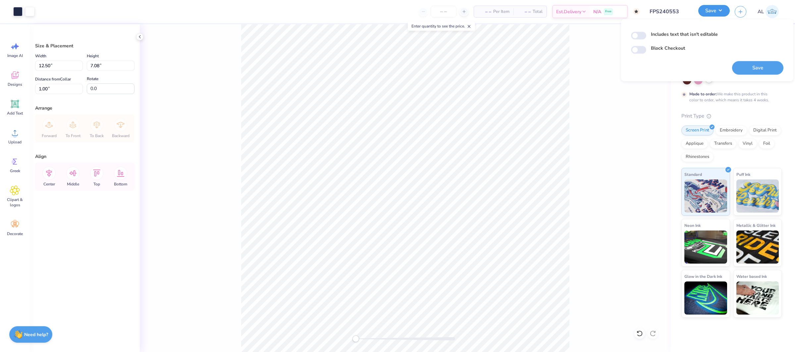
click at [713, 13] on button "Save" at bounding box center [713, 11] width 31 height 12
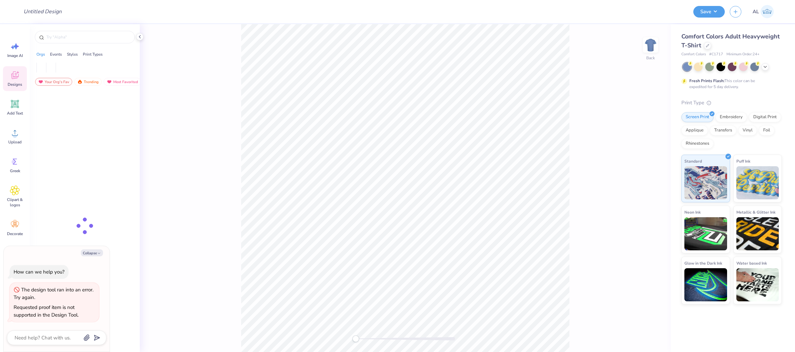
type textarea "x"
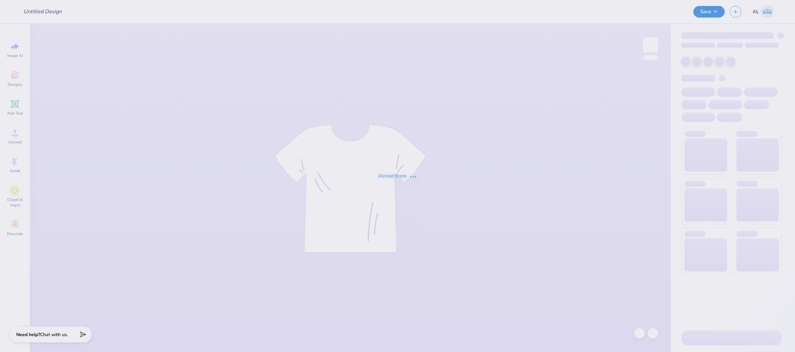
type input "FPS240553"
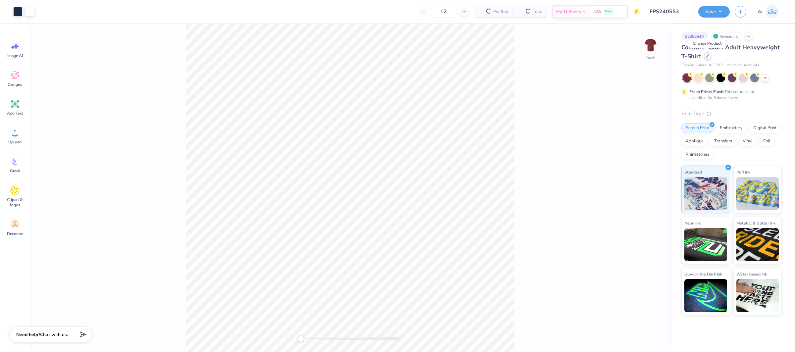
click at [706, 57] on icon at bounding box center [707, 56] width 3 height 3
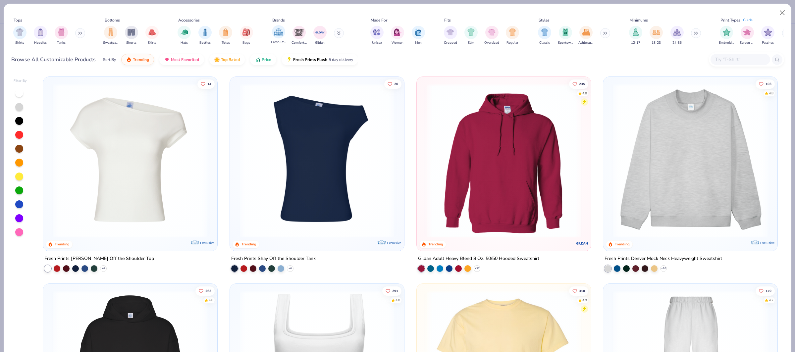
click at [271, 36] on div "Fresh Prints" at bounding box center [278, 35] width 15 height 20
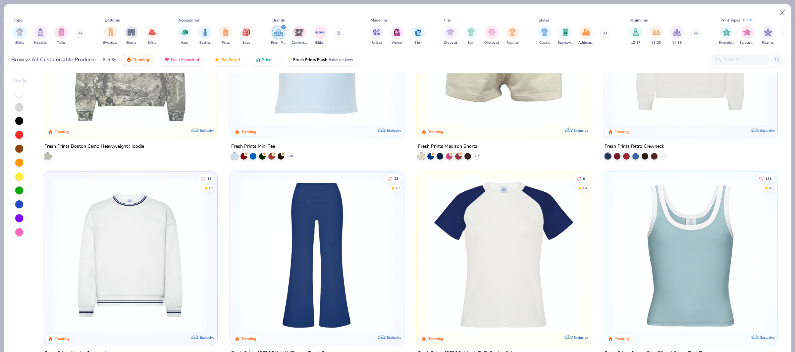
scroll to position [656, 0]
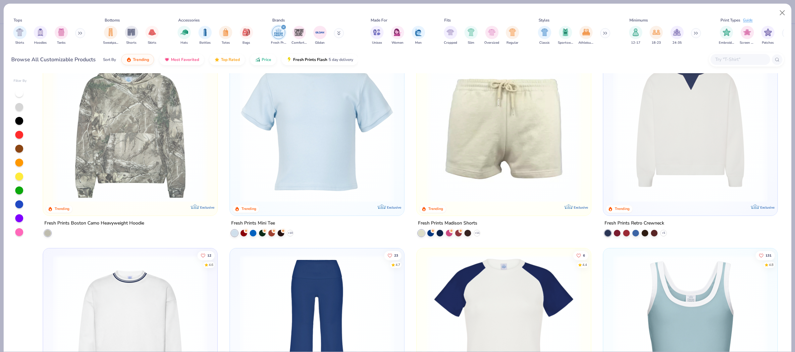
click at [640, 147] on img at bounding box center [690, 125] width 161 height 154
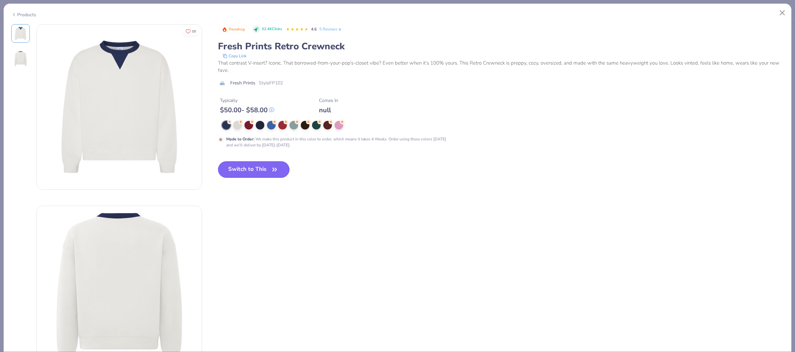
click at [278, 171] on icon "button" at bounding box center [274, 169] width 9 height 9
type input "50"
click at [271, 176] on button "Switch to This" at bounding box center [254, 169] width 72 height 17
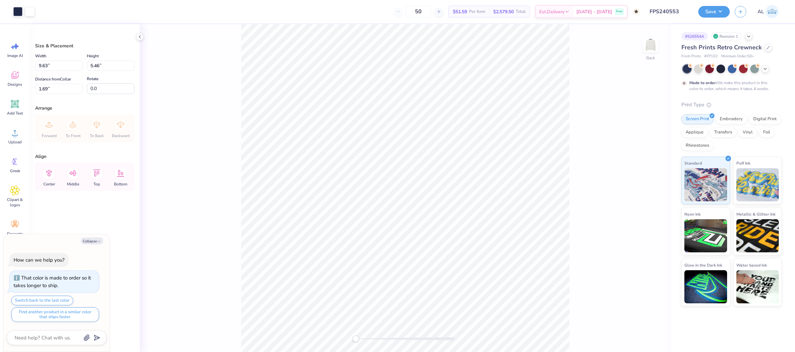
type textarea "x"
click at [44, 64] on input "9.63" at bounding box center [59, 66] width 48 height 10
type input "14"
type textarea "x"
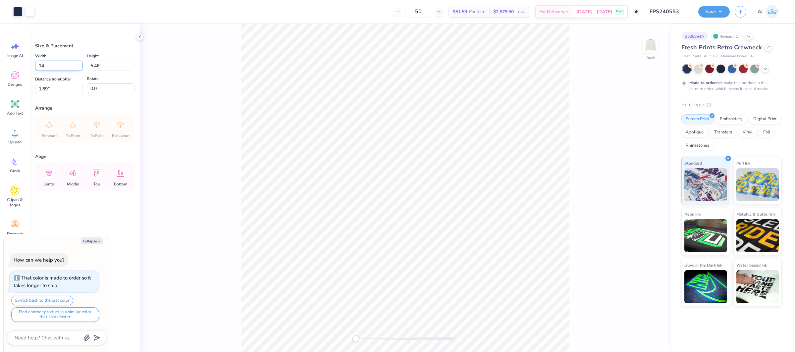
type input "14.00"
type input "7.93"
type input "0.50"
click at [37, 64] on input "14.00" at bounding box center [59, 66] width 48 height 10
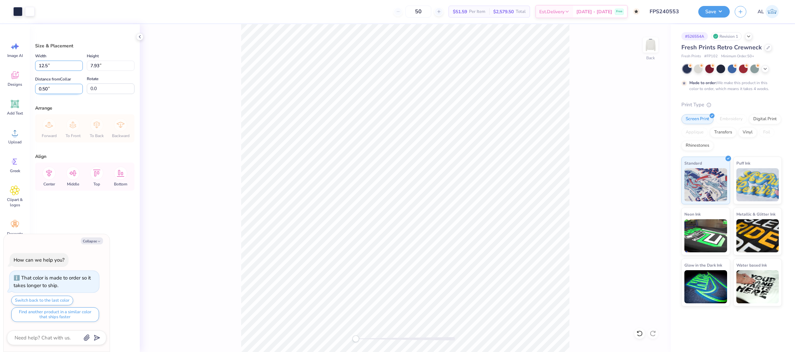
type input "12.5"
click at [45, 86] on input "0.50" at bounding box center [59, 89] width 48 height 10
type textarea "x"
type input "12.50"
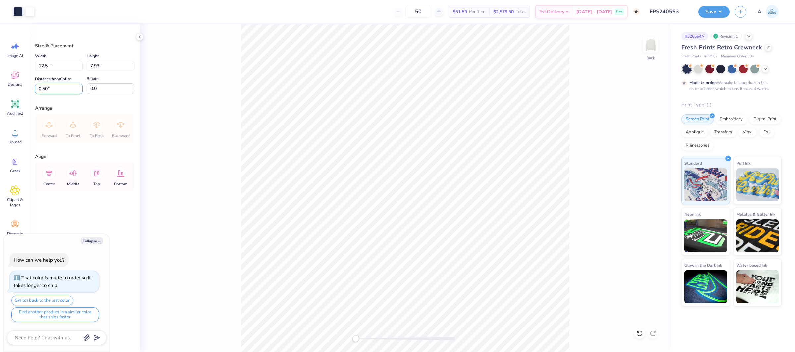
type input "7.08"
click at [46, 87] on input "0.92" at bounding box center [59, 89] width 48 height 10
type input "2"
type input "1"
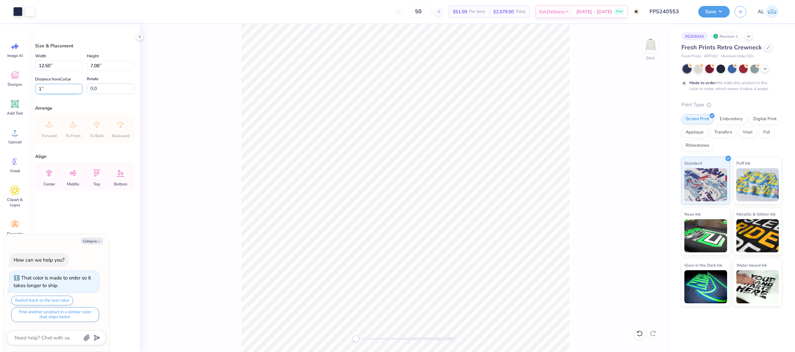
type textarea "x"
type input "1.00"
click at [51, 176] on icon at bounding box center [48, 173] width 13 height 13
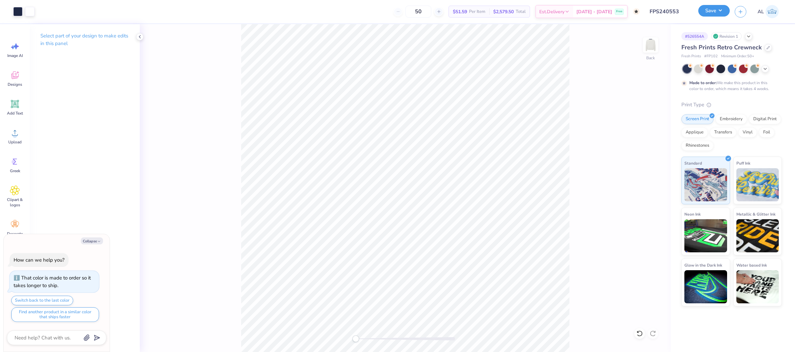
click at [713, 12] on button "Save" at bounding box center [713, 11] width 31 height 12
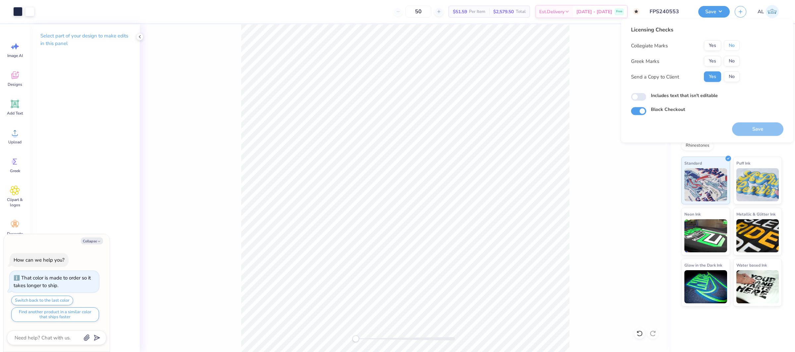
drag, startPoint x: 732, startPoint y: 45, endPoint x: 733, endPoint y: 55, distance: 9.6
click at [732, 45] on button "No" at bounding box center [731, 45] width 16 height 11
click at [733, 59] on button "No" at bounding box center [731, 61] width 16 height 11
click at [754, 127] on button "Save" at bounding box center [757, 130] width 51 height 14
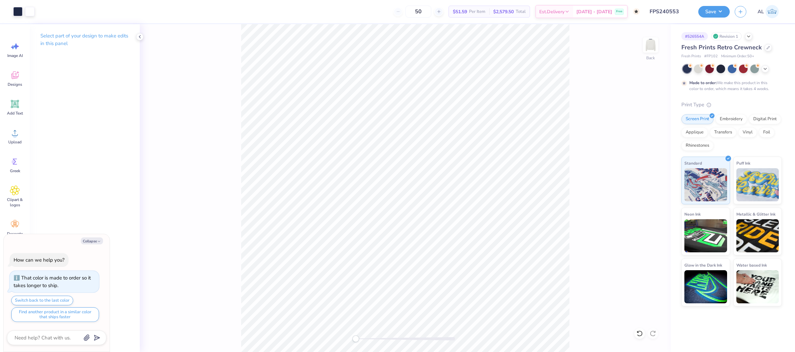
click at [715, 1] on div "Save AL" at bounding box center [746, 11] width 97 height 23
click at [714, 10] on button "Save" at bounding box center [713, 11] width 31 height 12
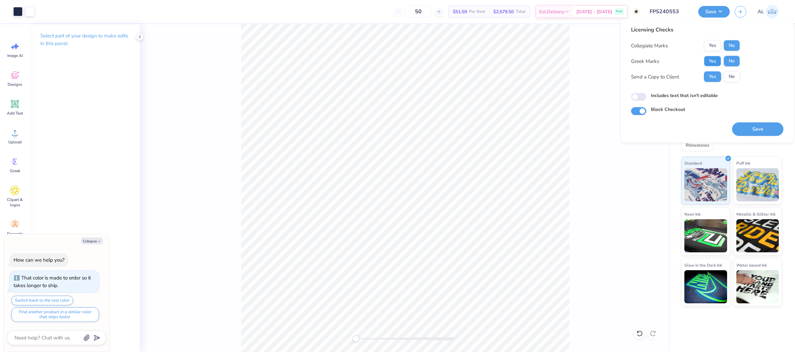
click at [711, 58] on button "Yes" at bounding box center [712, 61] width 17 height 11
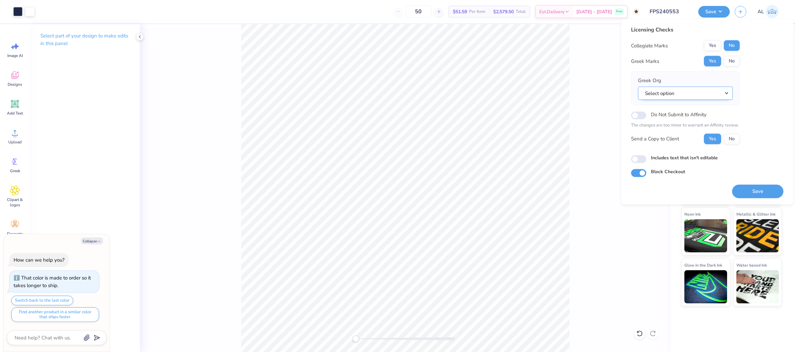
click at [690, 96] on button "Select option" at bounding box center [685, 93] width 95 height 14
click at [702, 132] on link "Phi Gamma Delta" at bounding box center [684, 135] width 89 height 11
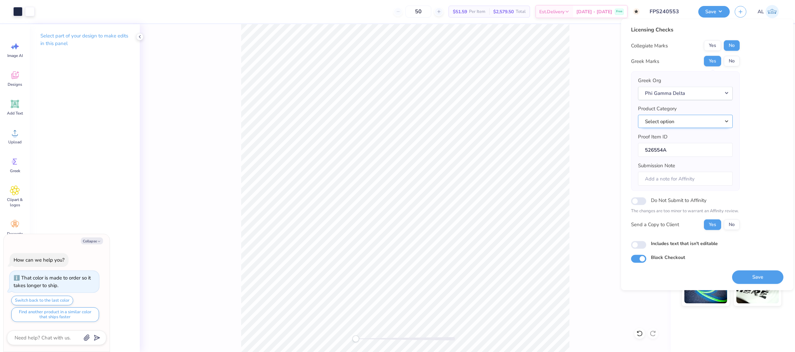
click at [693, 123] on button "Select option" at bounding box center [685, 122] width 95 height 14
click at [697, 143] on link "Crewneck sweatshirts" at bounding box center [684, 145] width 89 height 11
click at [759, 279] on button "Save" at bounding box center [757, 277] width 51 height 14
type textarea "x"
